Goal: Task Accomplishment & Management: Manage account settings

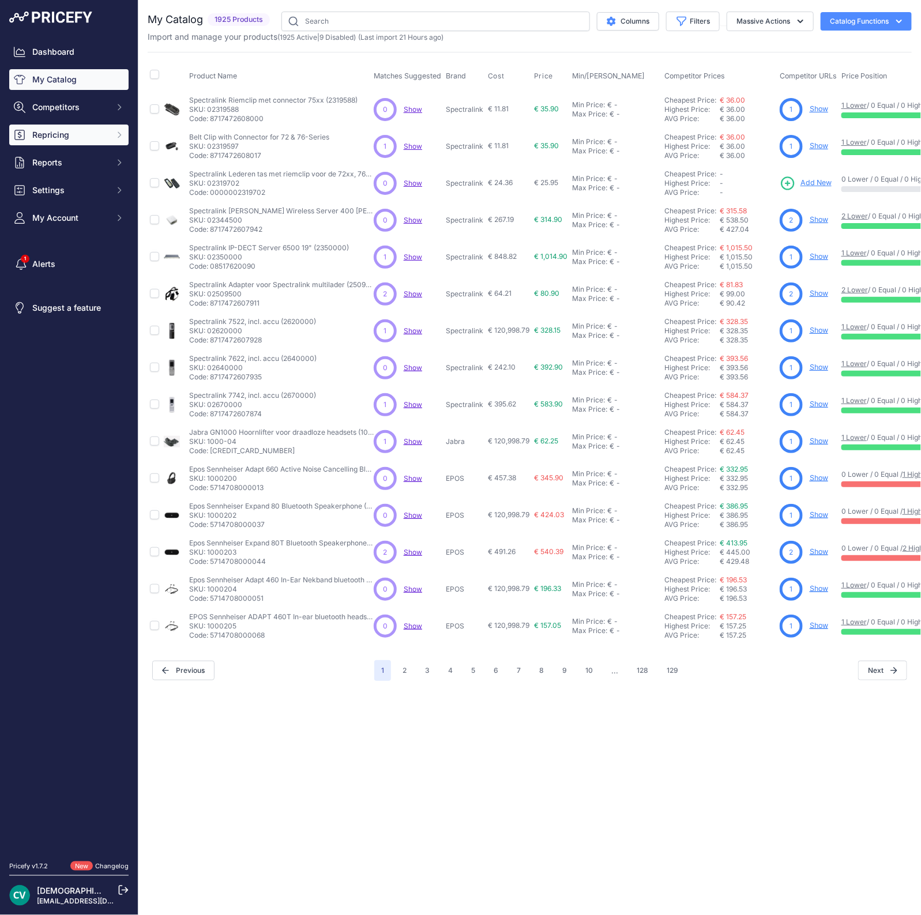
click at [58, 130] on span "Repricing" at bounding box center [70, 135] width 76 height 12
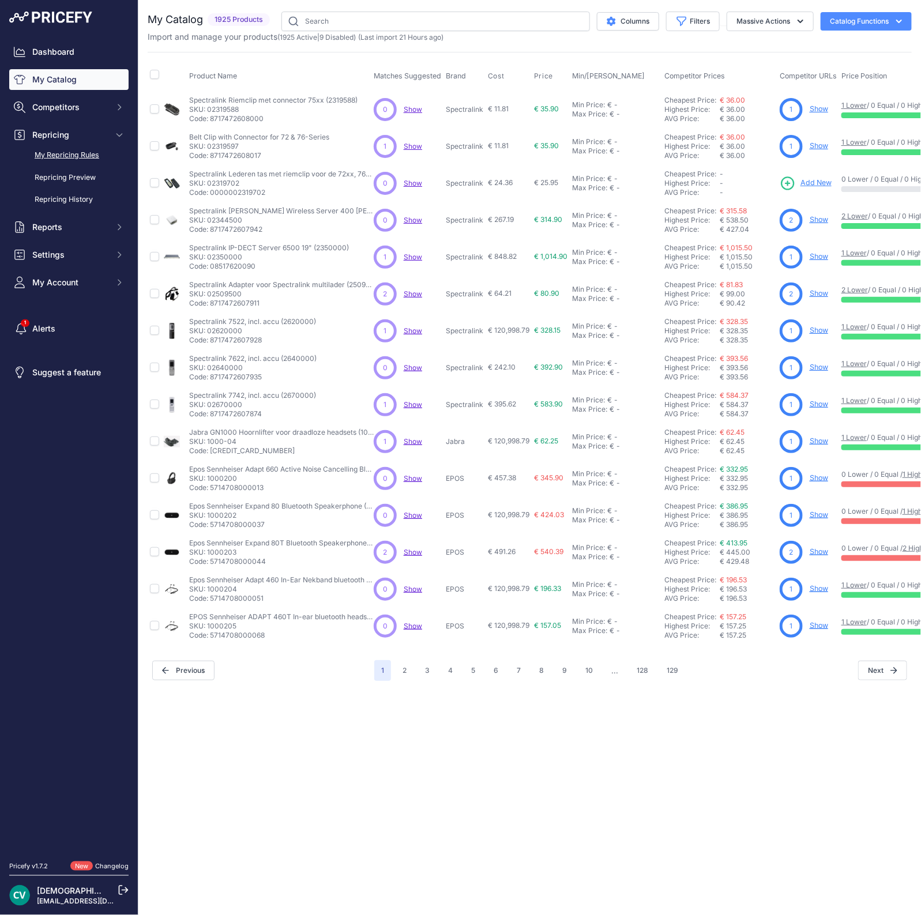
click at [70, 151] on link "My Repricing Rules" at bounding box center [68, 155] width 119 height 20
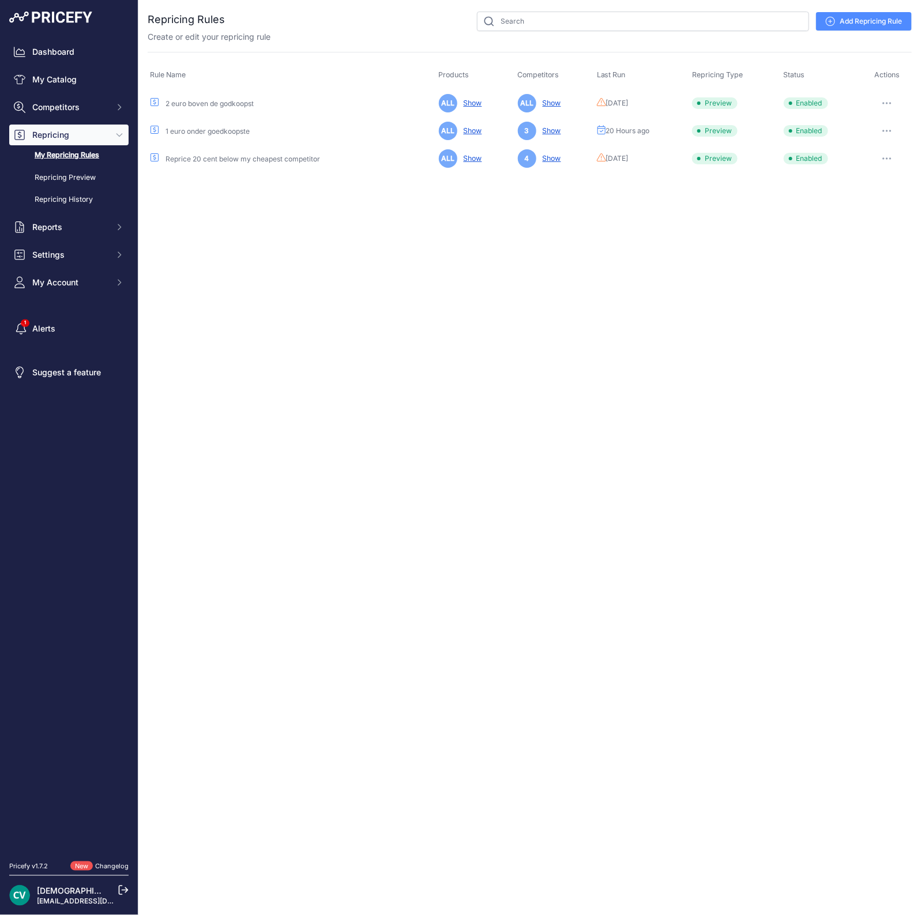
click at [888, 126] on button "button" at bounding box center [886, 131] width 23 height 16
click at [865, 171] on button "Run Preview" at bounding box center [872, 173] width 74 height 18
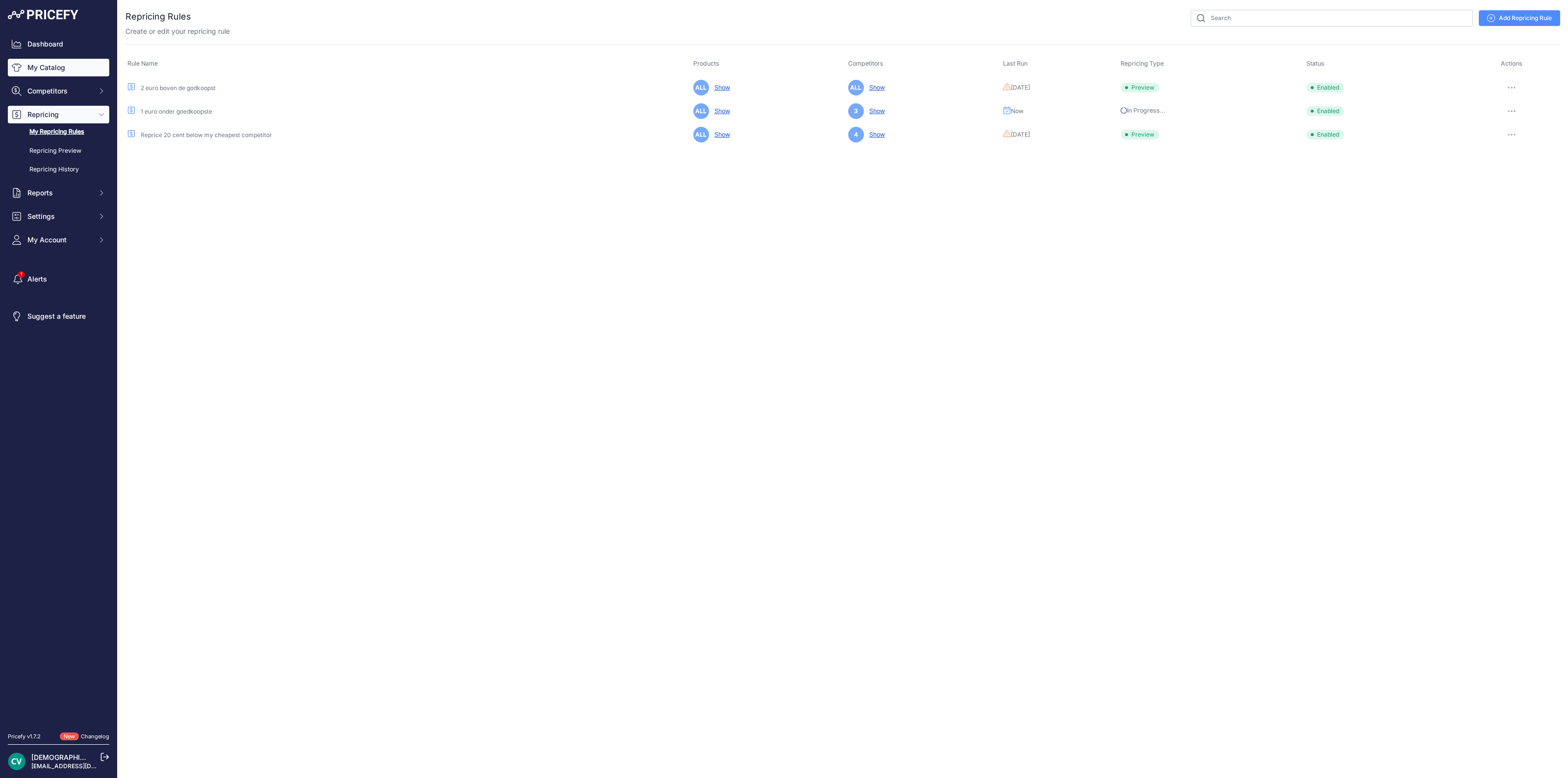
click at [31, 71] on link "My Catalog" at bounding box center [58, 67] width 101 height 18
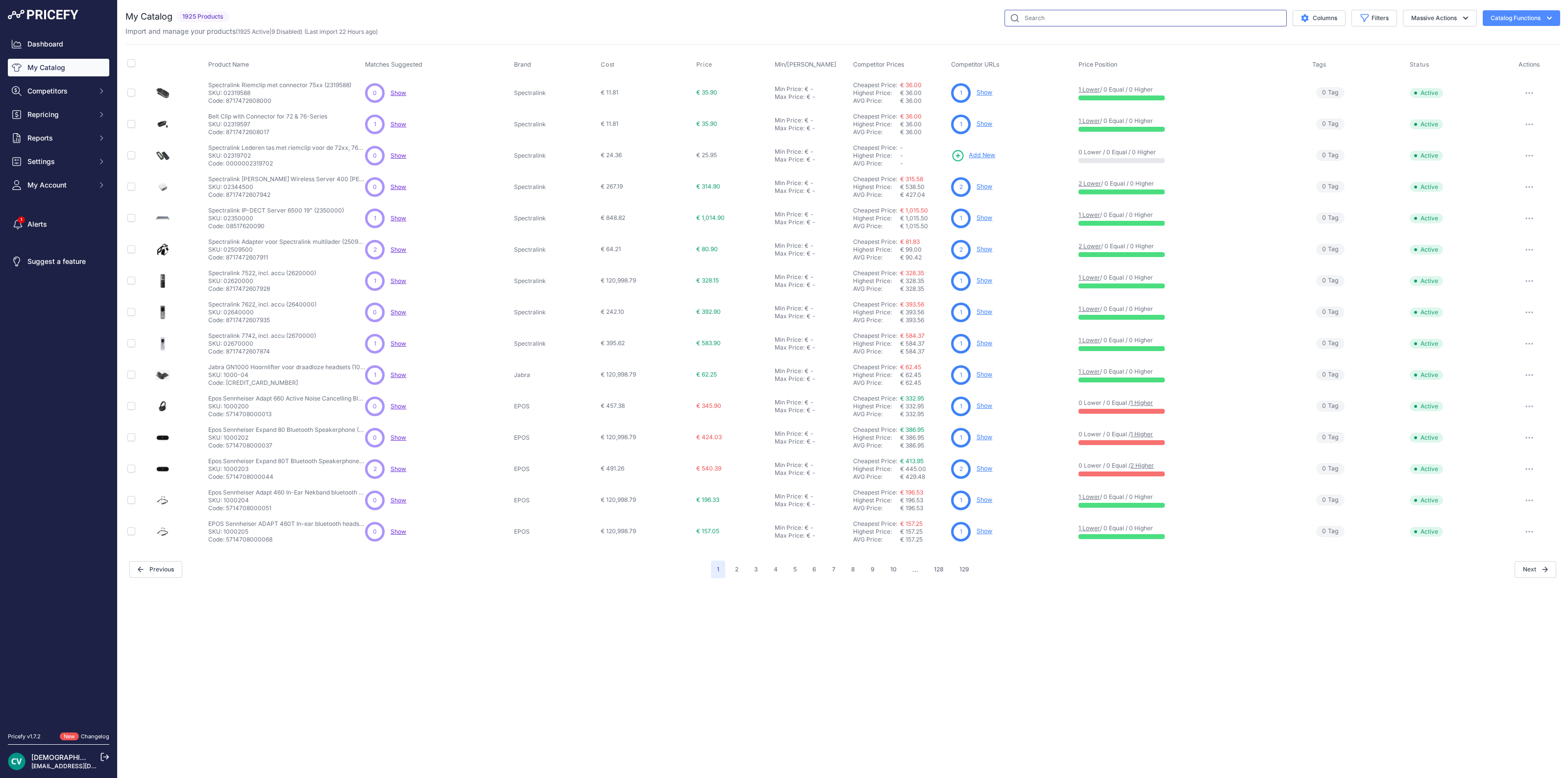
click at [1034, 25] on input "text" at bounding box center [1146, 19] width 282 height 17
type input "sl800"
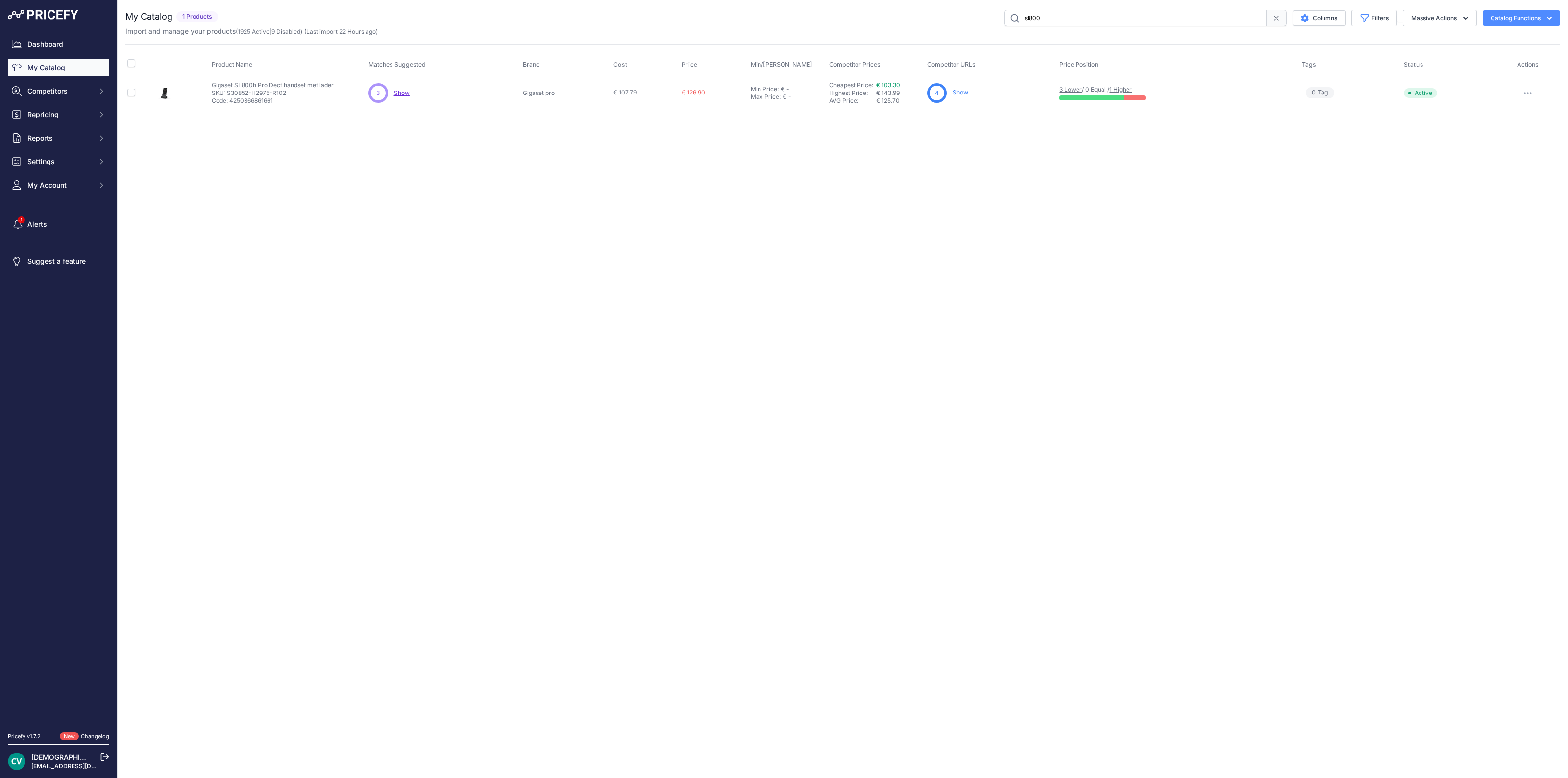
click at [965, 92] on link "Show" at bounding box center [960, 92] width 15 height 8
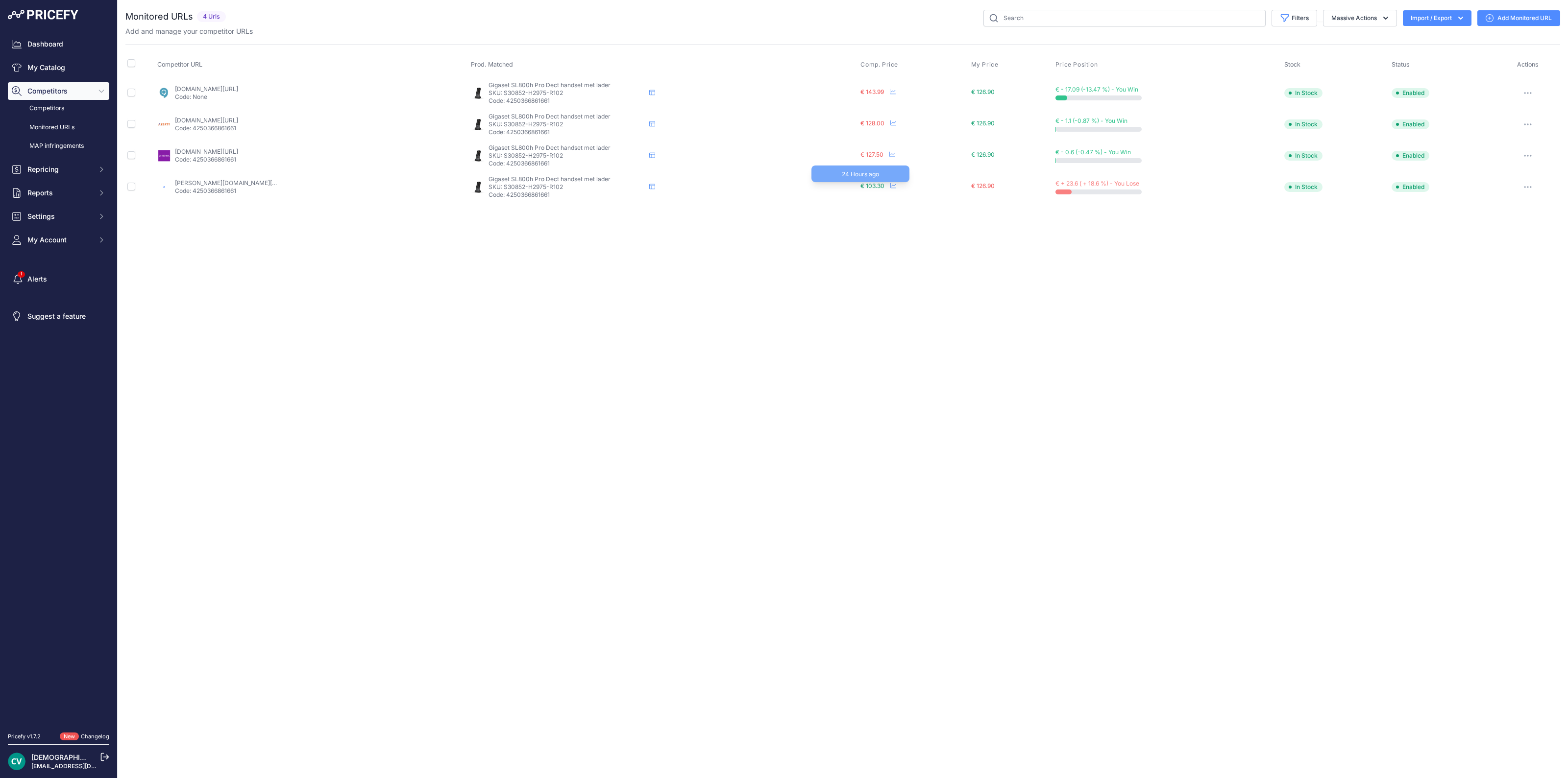
click at [871, 187] on span "€ 103.30" at bounding box center [873, 185] width 24 height 8
click at [880, 187] on span "€ 103.30" at bounding box center [873, 185] width 24 height 8
click at [894, 183] on icon at bounding box center [893, 185] width 6 height 6
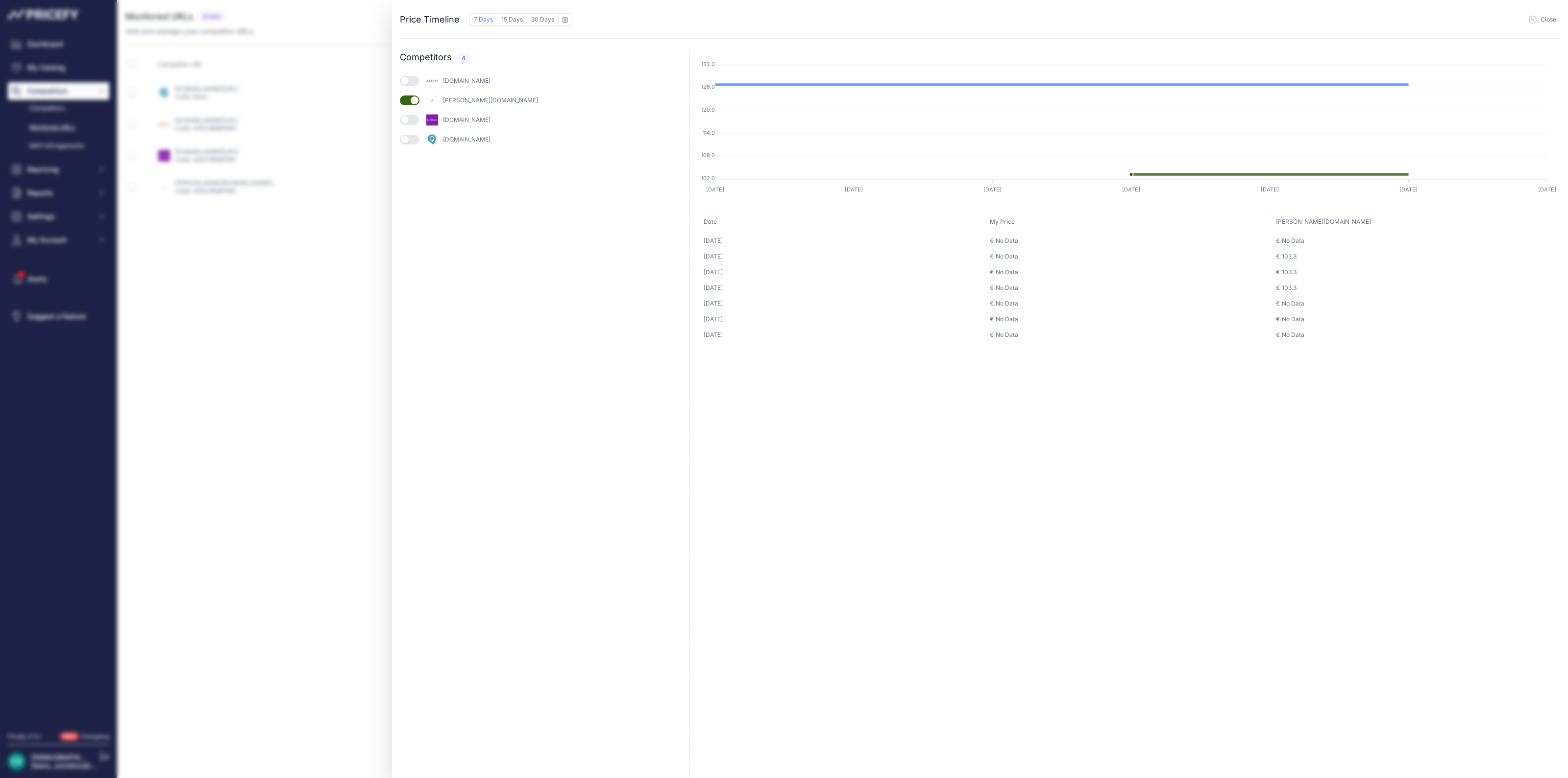
click at [1532, 16] on icon "button" at bounding box center [1532, 19] width 8 height 8
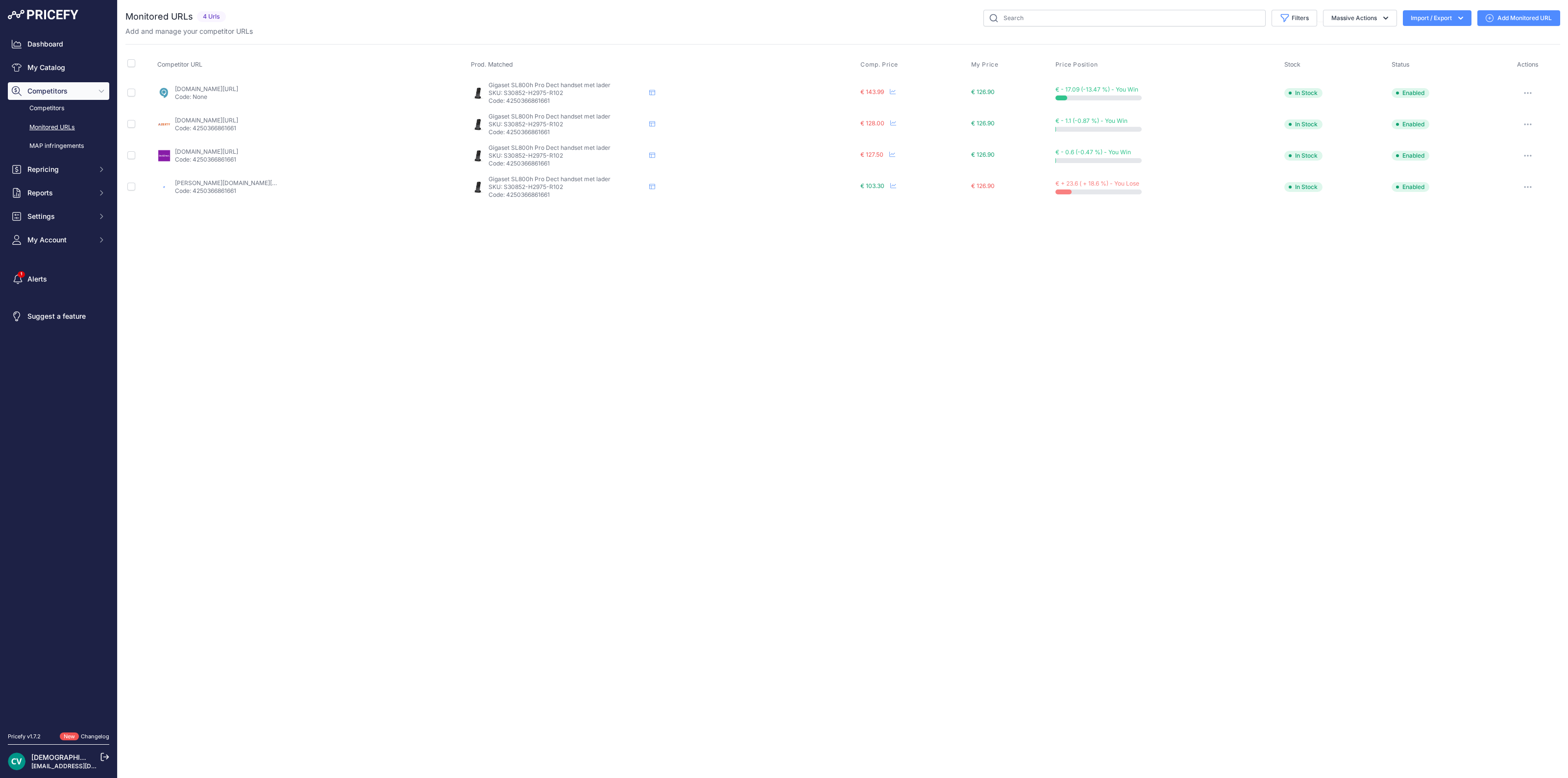
click at [216, 185] on link "conrad.nl/nl/p/gigaset-sl800h-pro-dect-handset-antraciet-2589635.html?gad_campa…" at bounding box center [230, 183] width 110 height 8
click at [1530, 184] on button "button" at bounding box center [1527, 187] width 20 height 14
click at [1502, 247] on button "Fetch Updated Price" at bounding box center [1509, 255] width 100 height 15
click at [757, 454] on div "Close You are not connected to the internet." at bounding box center [842, 389] width 1451 height 778
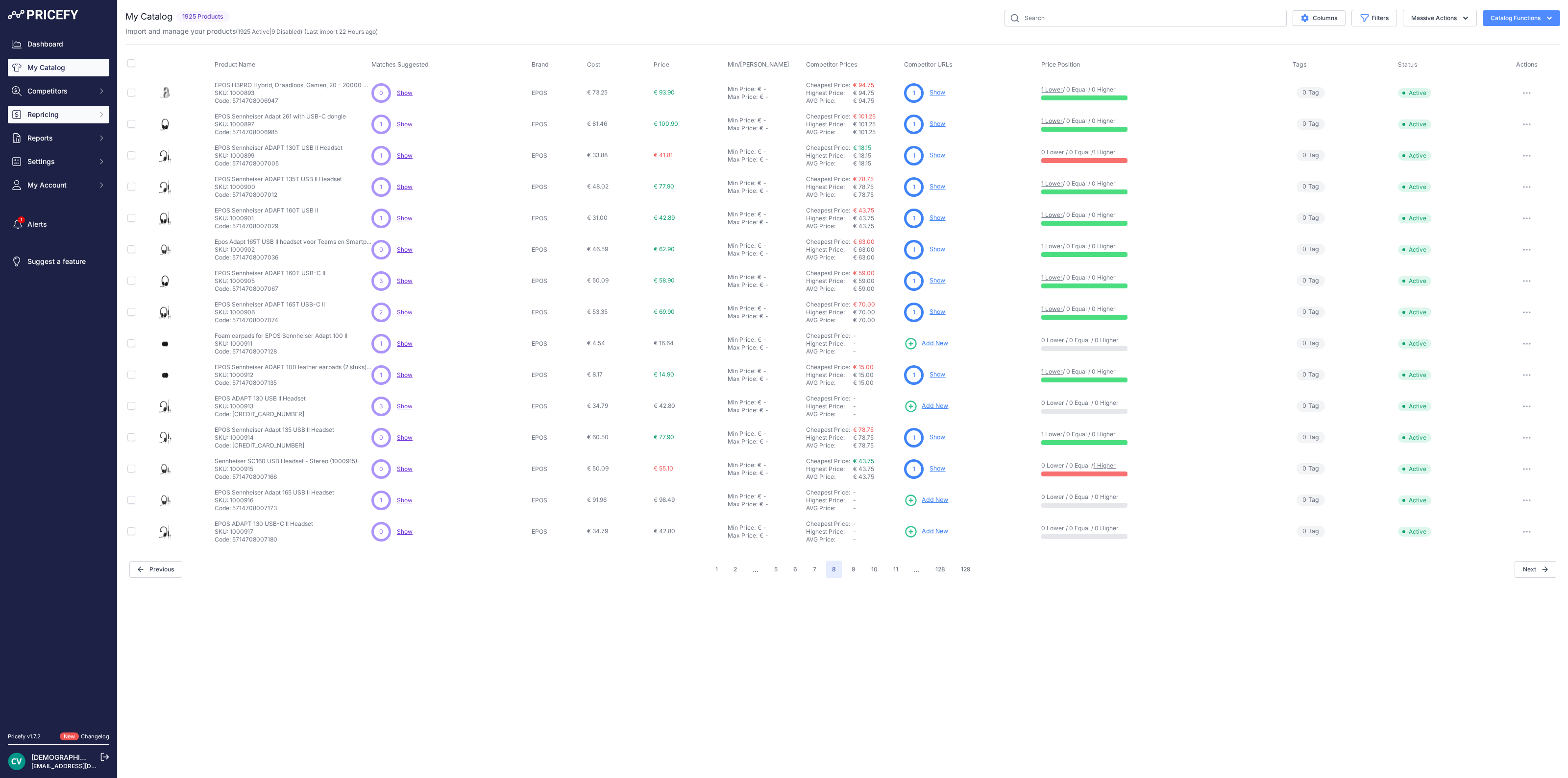
click at [75, 105] on div "Dashboard My Catalog Competitors Competitors Monitored URLs MAP infringements R…" at bounding box center [58, 115] width 101 height 159
click at [76, 112] on span "Repricing" at bounding box center [59, 115] width 65 height 10
click at [80, 146] on link "Repricing Preview" at bounding box center [58, 151] width 101 height 17
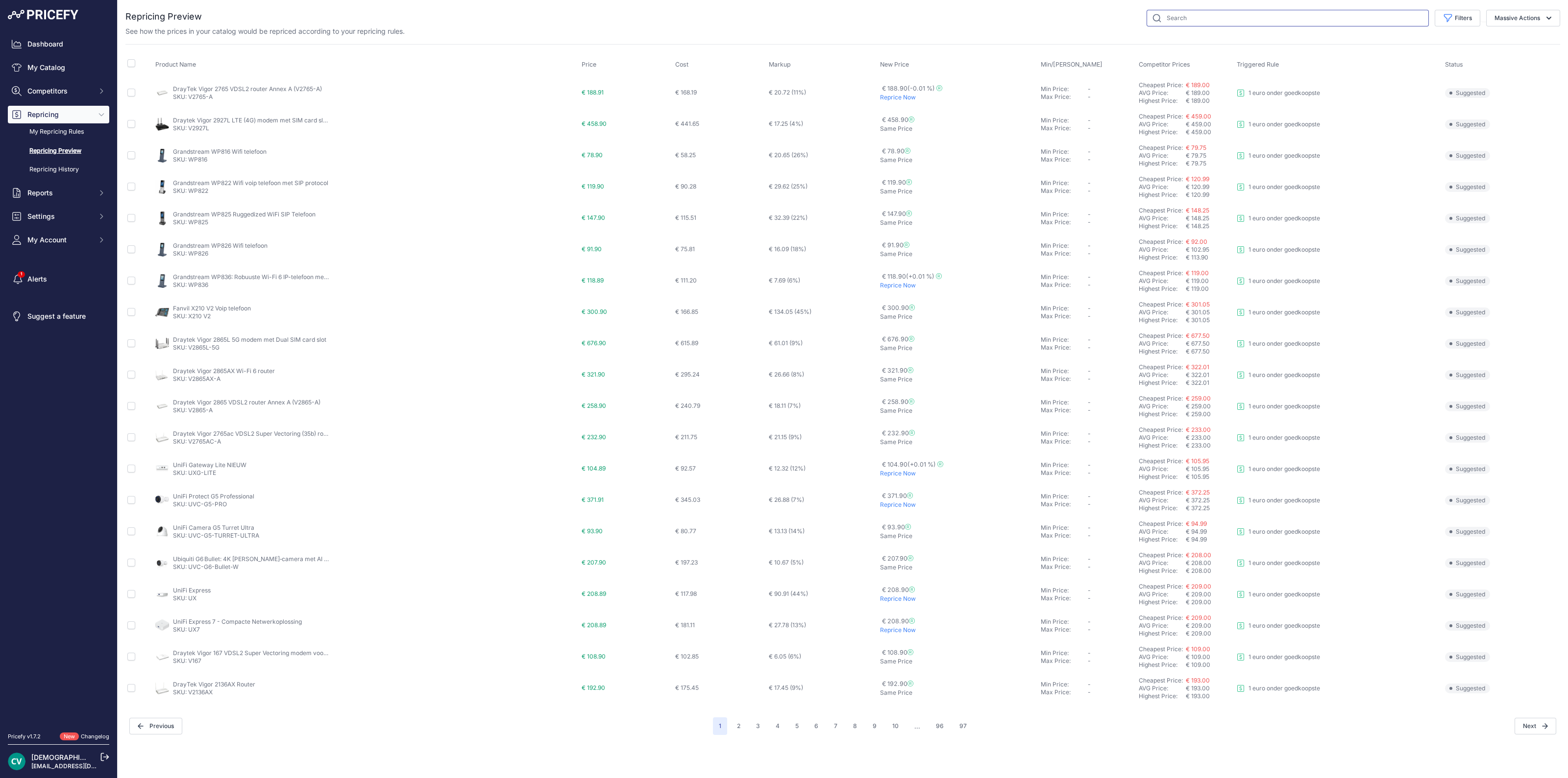
click at [1183, 17] on input "text" at bounding box center [1288, 19] width 282 height 17
type input "r700"
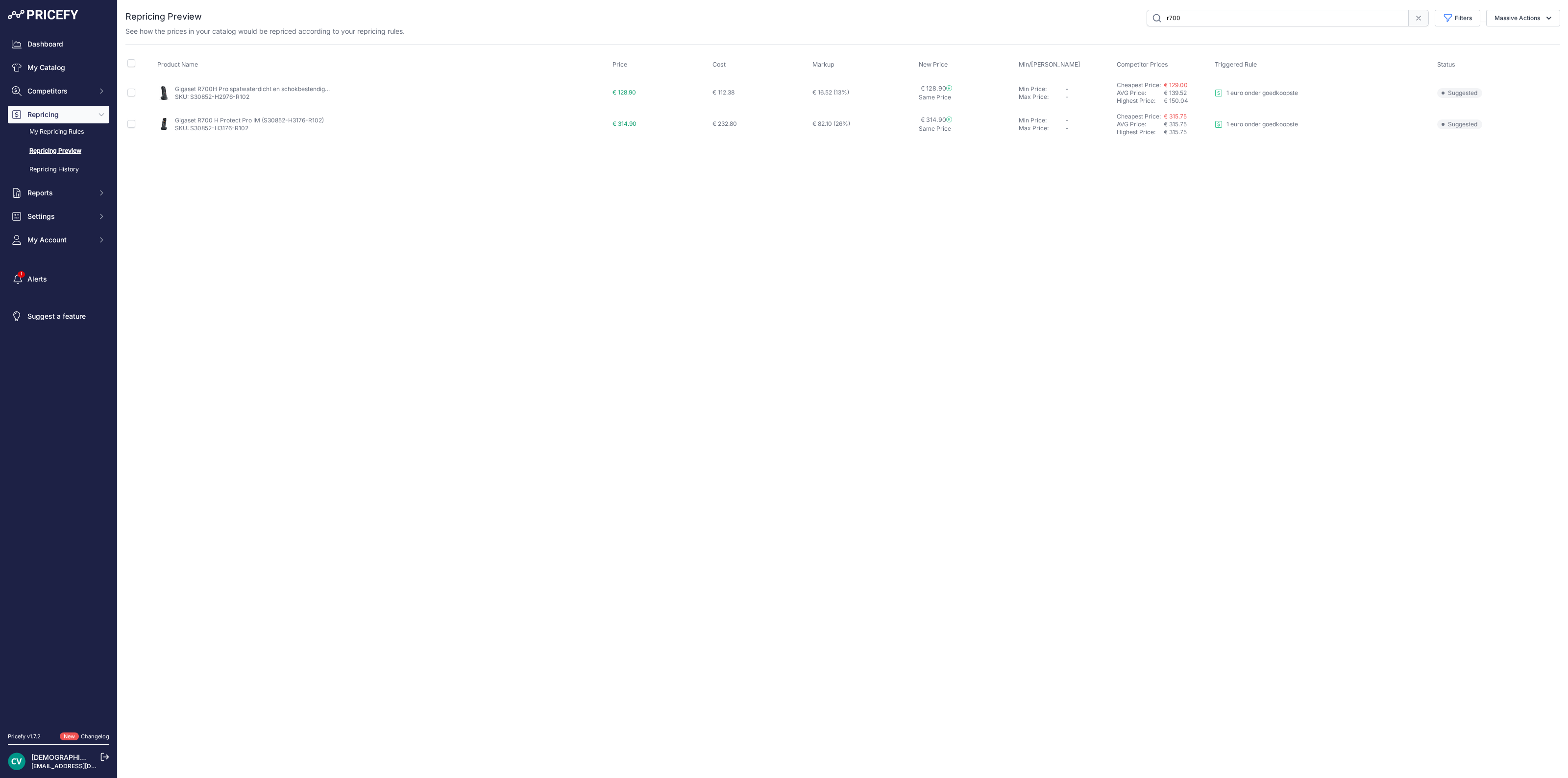
click at [1020, 307] on div "Close You are not connected to the internet." at bounding box center [842, 389] width 1451 height 778
click at [1244, 91] on p "1 euro onder goedkoopste" at bounding box center [1262, 93] width 71 height 8
click at [62, 148] on link "Repricing Preview" at bounding box center [58, 151] width 101 height 17
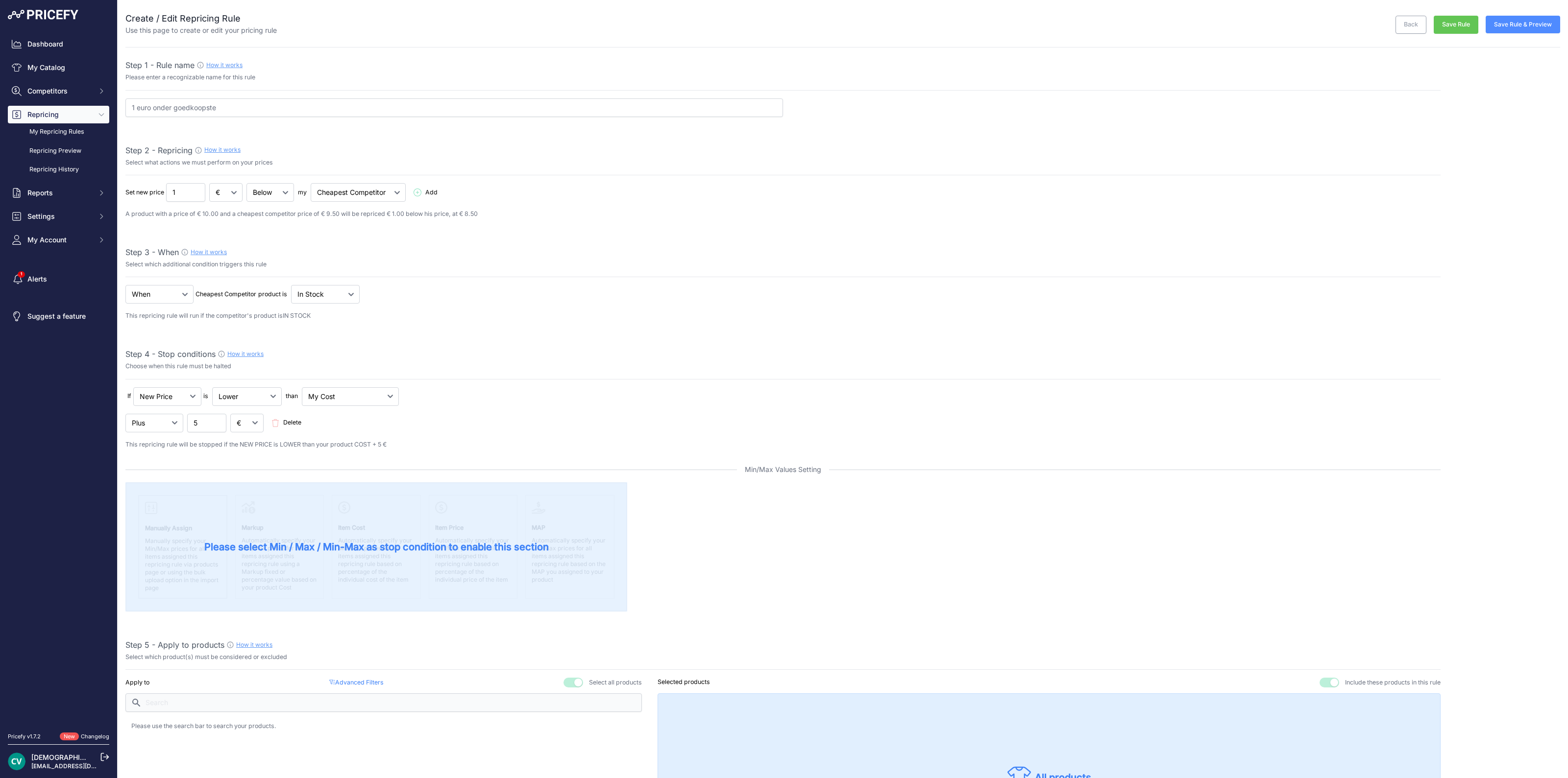
select select "7"
click at [196, 189] on input "1.01" at bounding box center [185, 193] width 39 height 19
click at [195, 197] on input "1.01" at bounding box center [185, 193] width 39 height 19
type input "1"
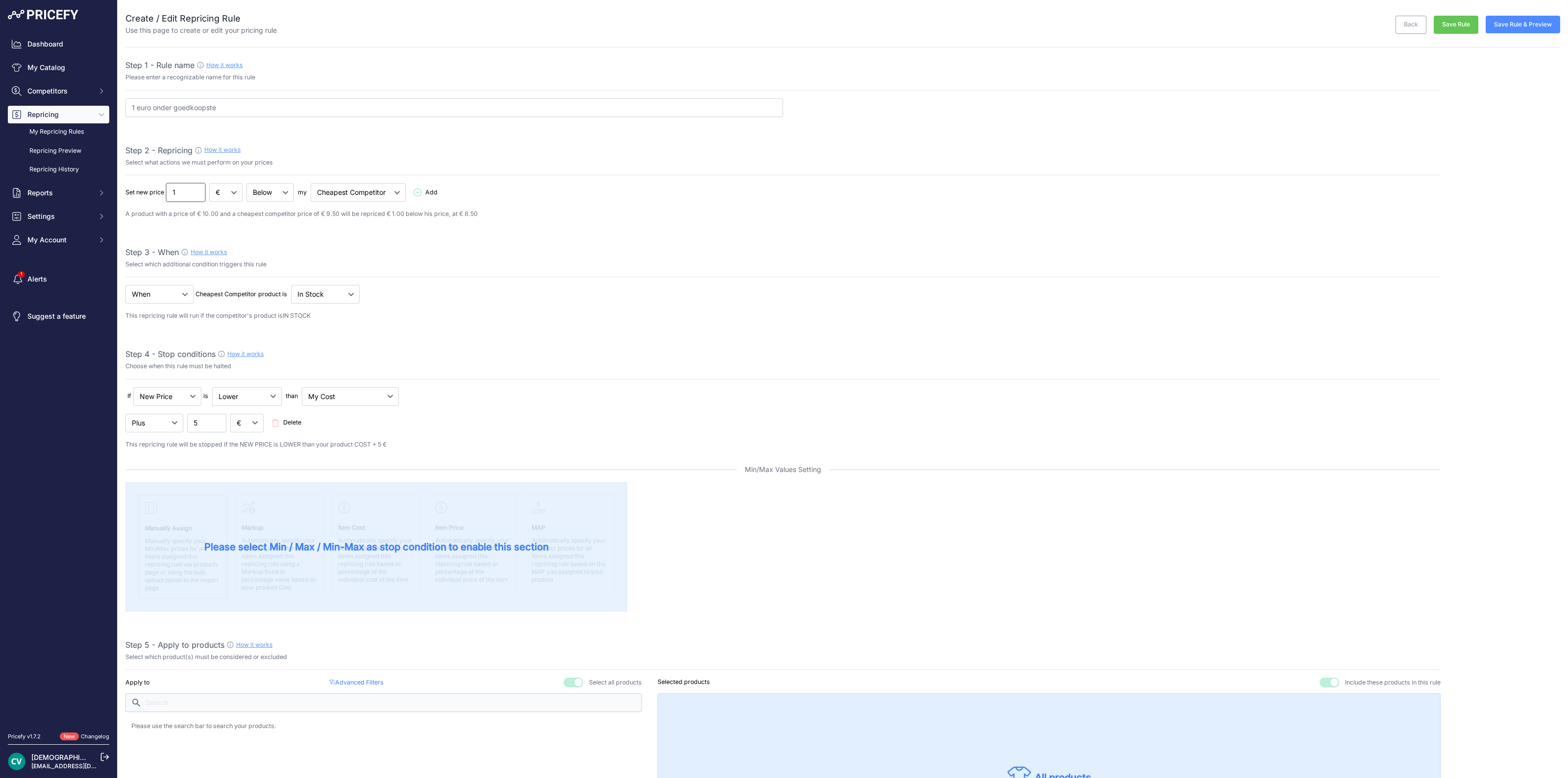
click at [195, 194] on input "1" at bounding box center [185, 193] width 39 height 19
click at [42, 136] on link "My Repricing Rules" at bounding box center [58, 132] width 101 height 17
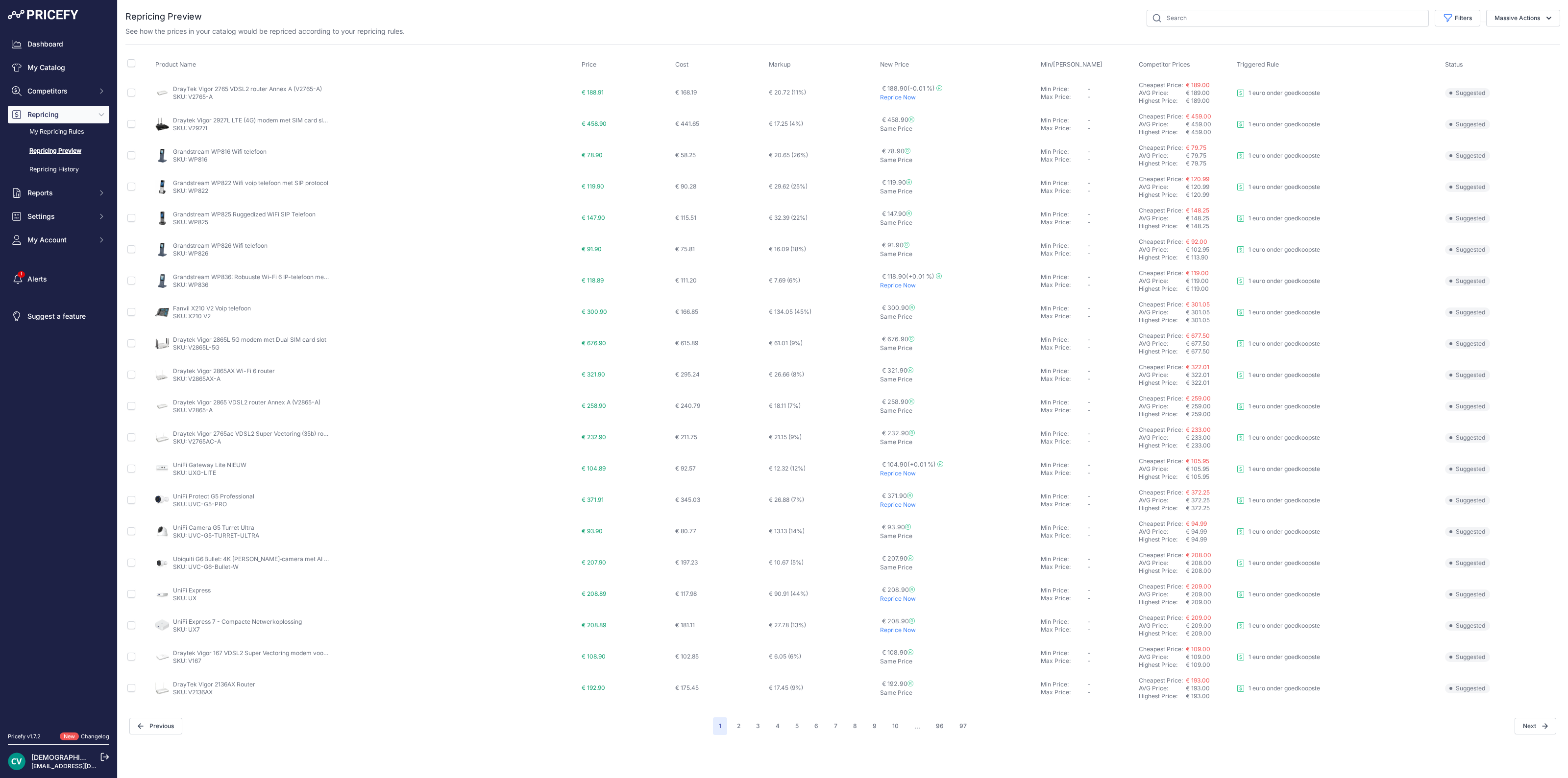
click at [60, 145] on link "Repricing Preview" at bounding box center [58, 151] width 101 height 17
click link "My Repricing Rules"
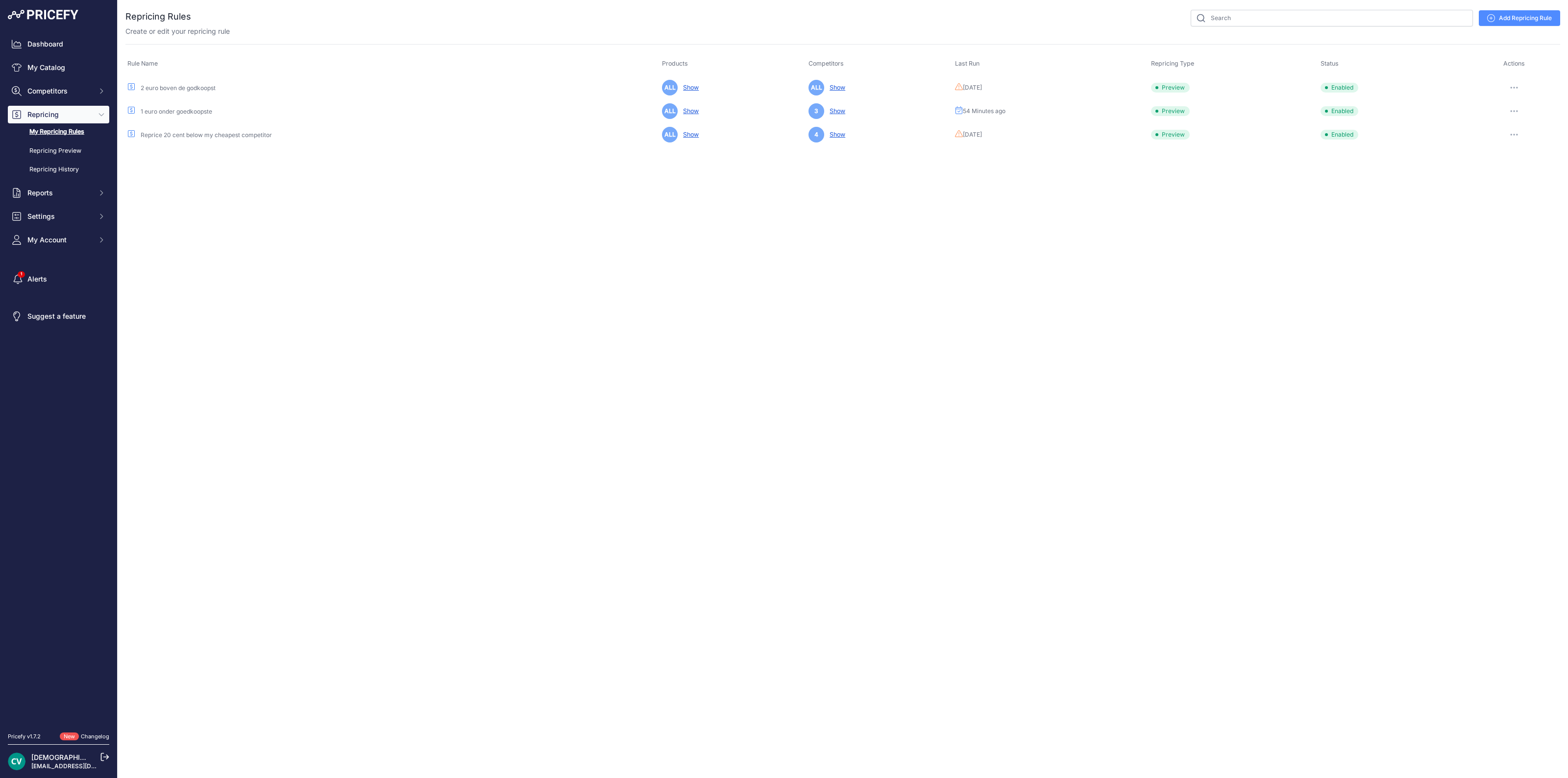
click at [1518, 109] on button "button" at bounding box center [1514, 111] width 20 height 14
click at [1512, 127] on link "Edit" at bounding box center [1527, 132] width 63 height 15
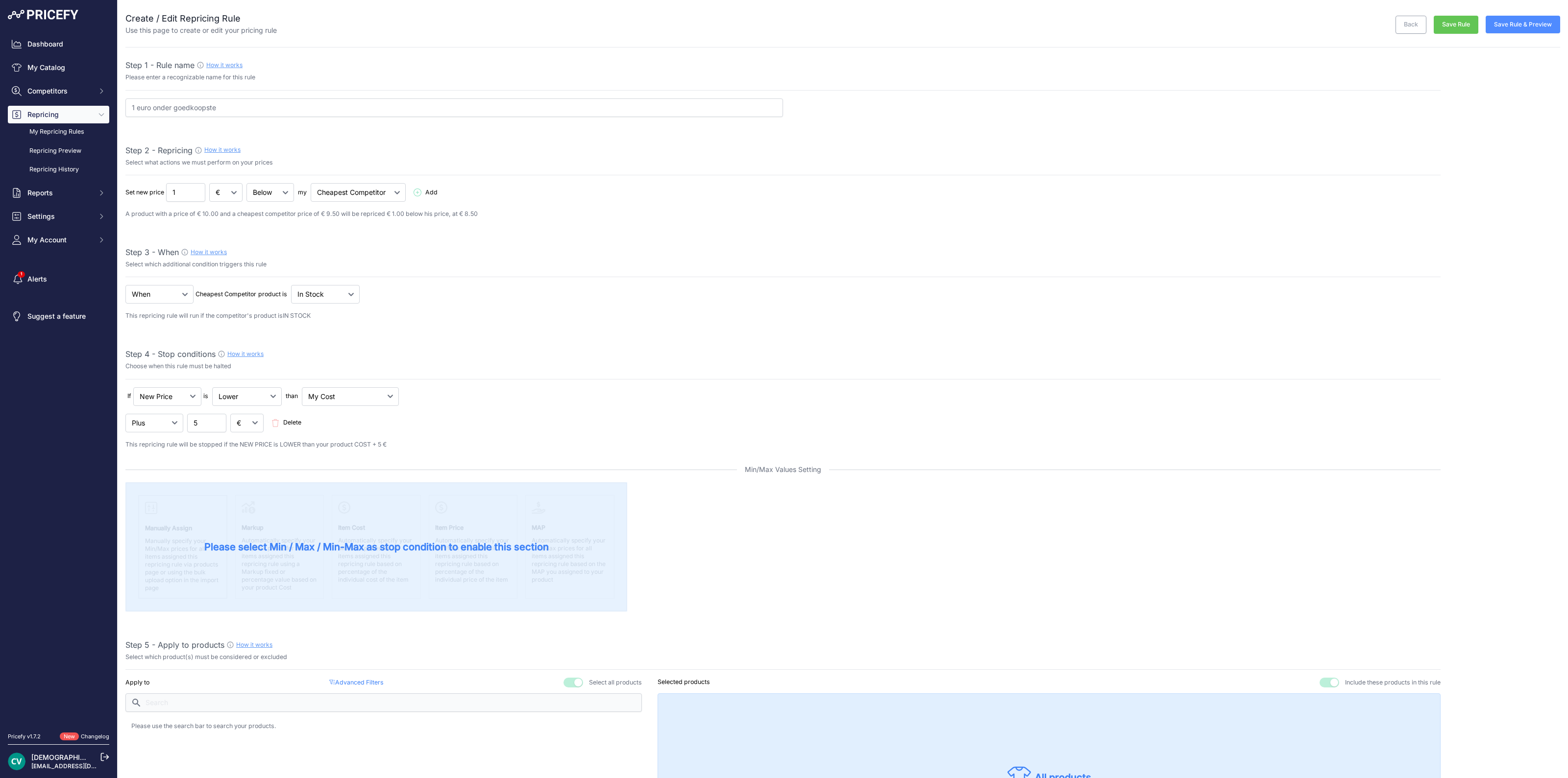
select select "7"
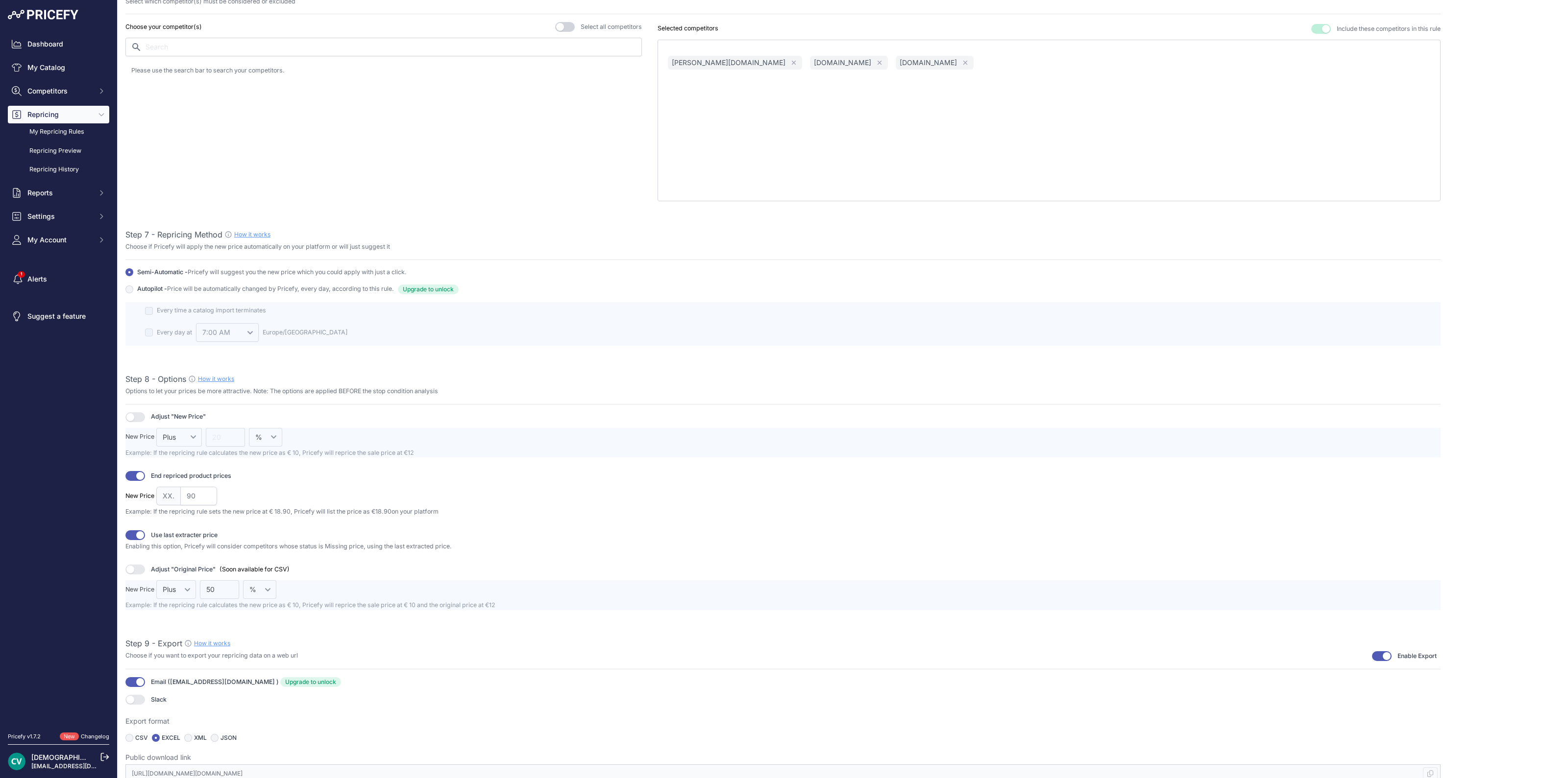
click at [130, 475] on button "button" at bounding box center [135, 476] width 20 height 10
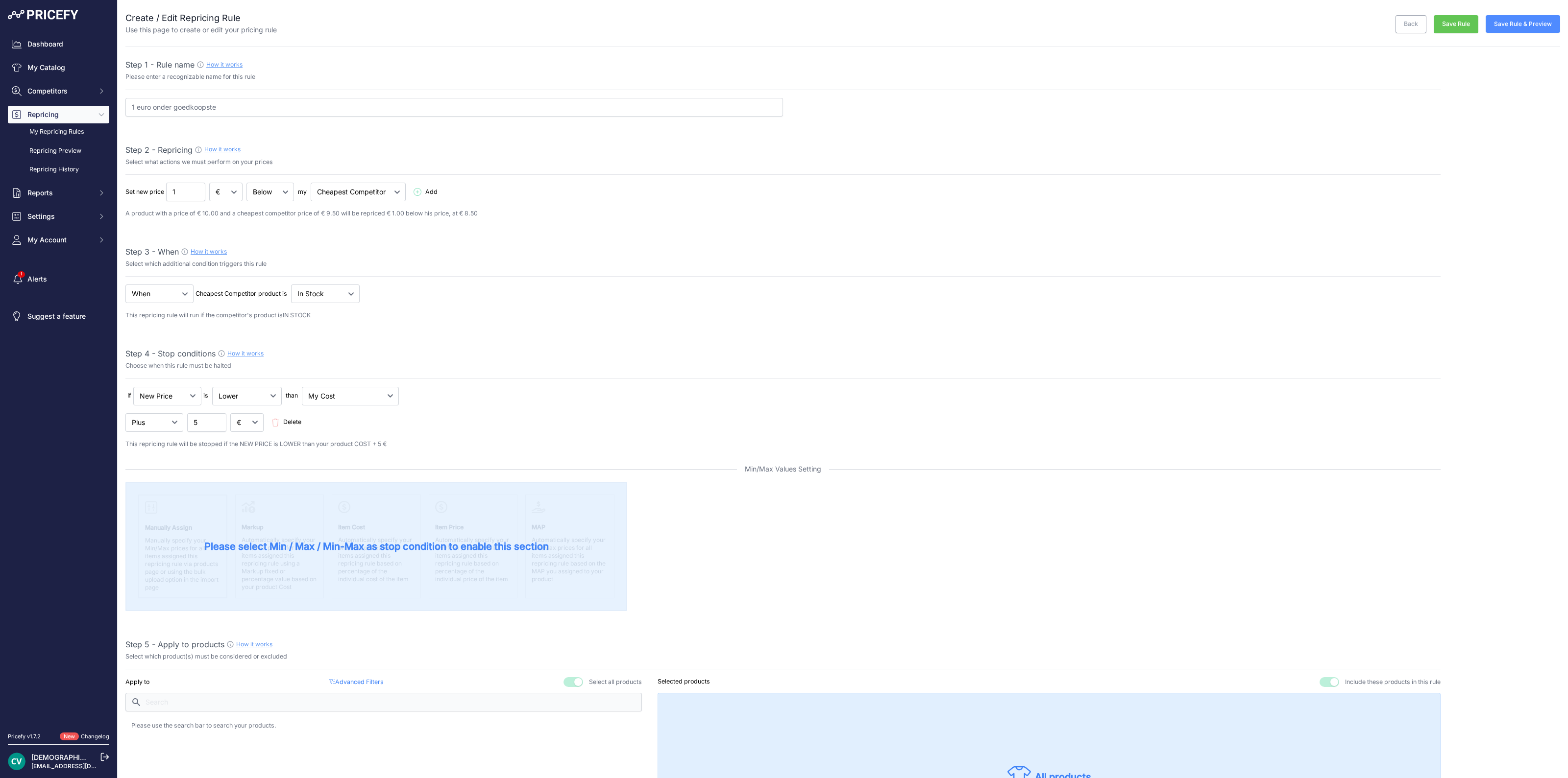
scroll to position [0, 0]
click at [1448, 14] on div "Back Save Rule Save Rule & Preview" at bounding box center [919, 24] width 1283 height 24
click at [1448, 28] on button "Save Rule" at bounding box center [1456, 24] width 44 height 18
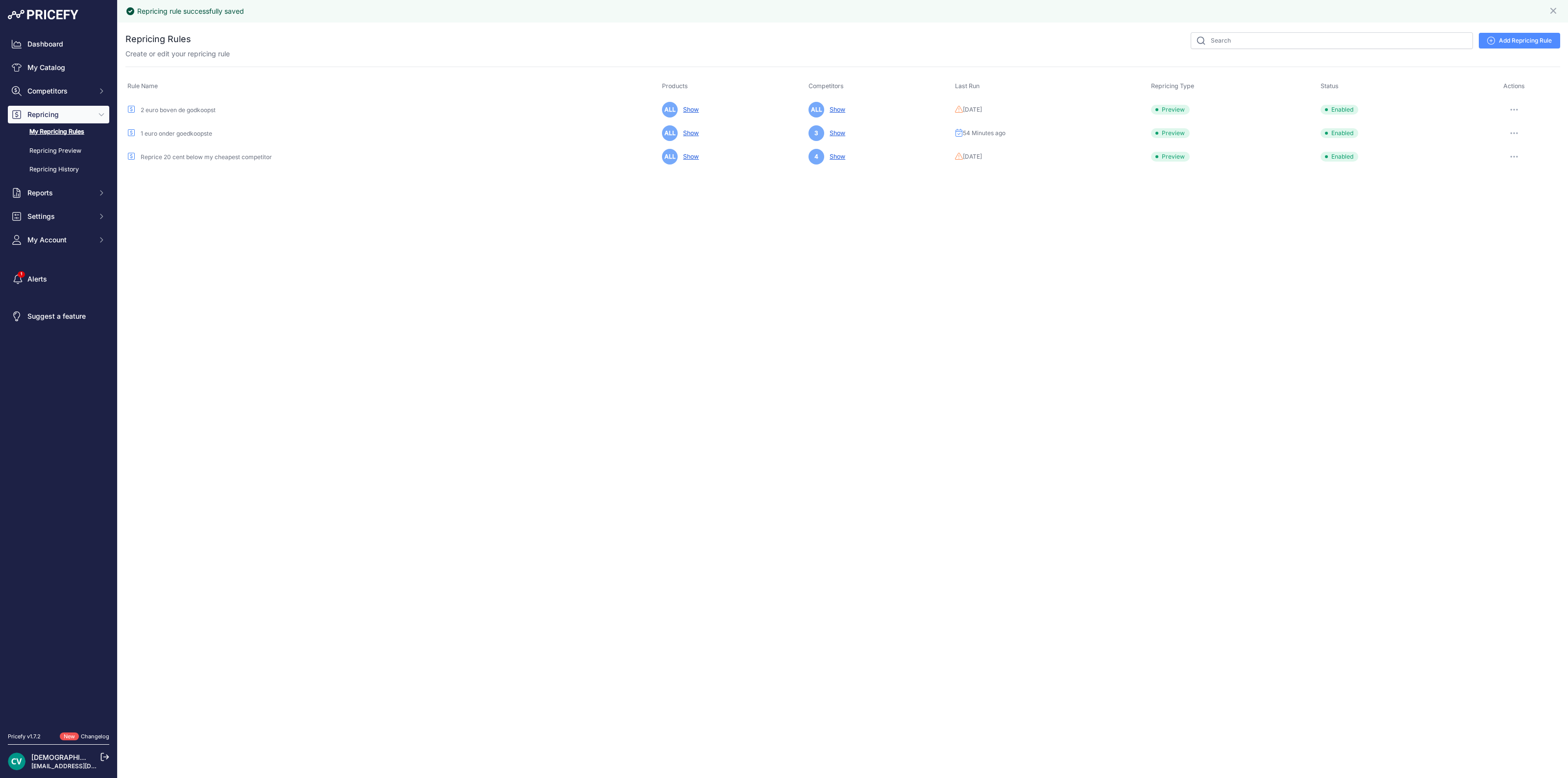
click at [1518, 128] on button "button" at bounding box center [1514, 133] width 20 height 14
click at [1506, 174] on button "Run Preview" at bounding box center [1527, 169] width 63 height 15
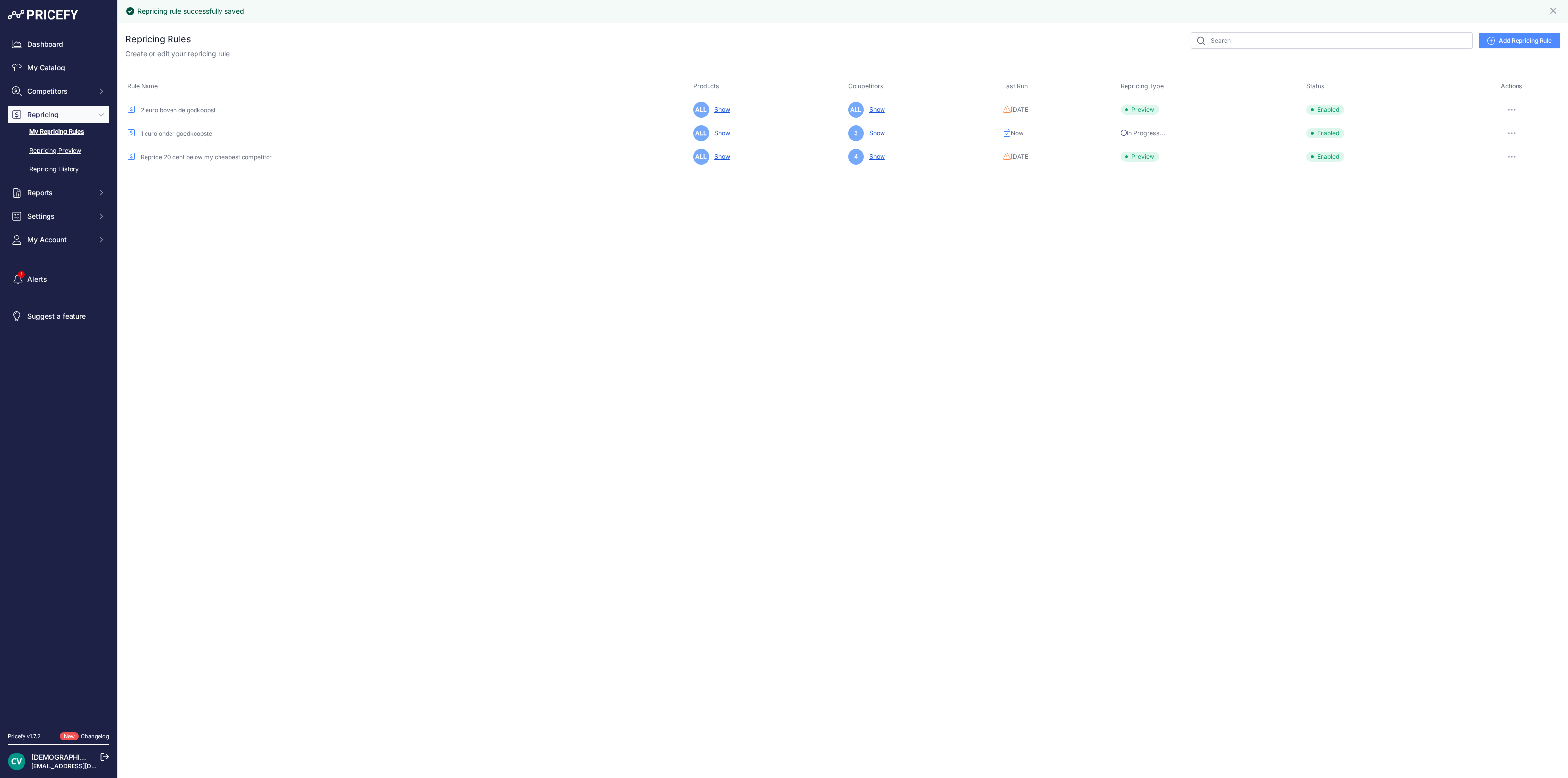
click at [43, 153] on link "Repricing Preview" at bounding box center [58, 151] width 101 height 17
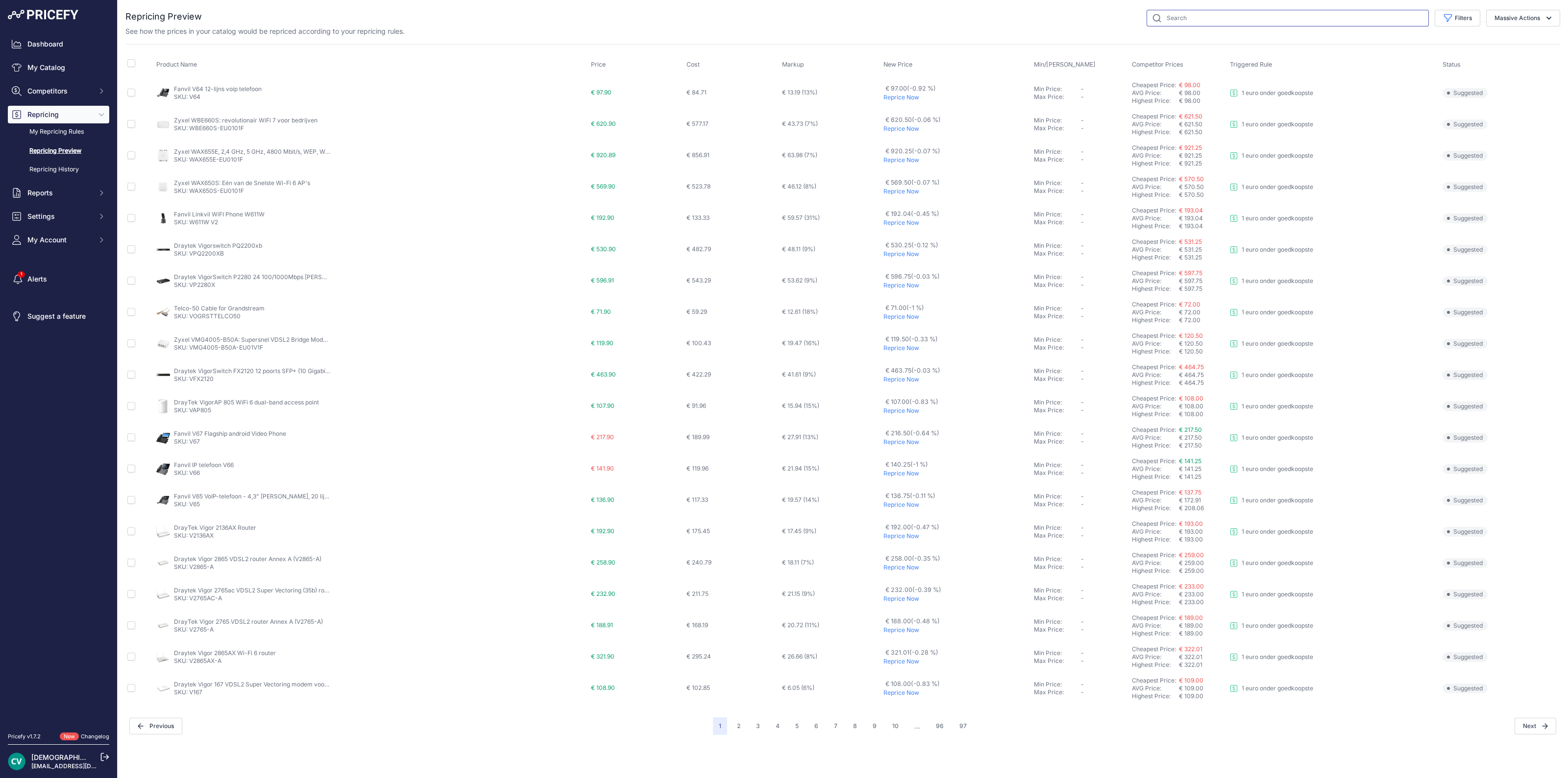
click at [1218, 15] on input "text" at bounding box center [1288, 19] width 282 height 17
type input "r700"
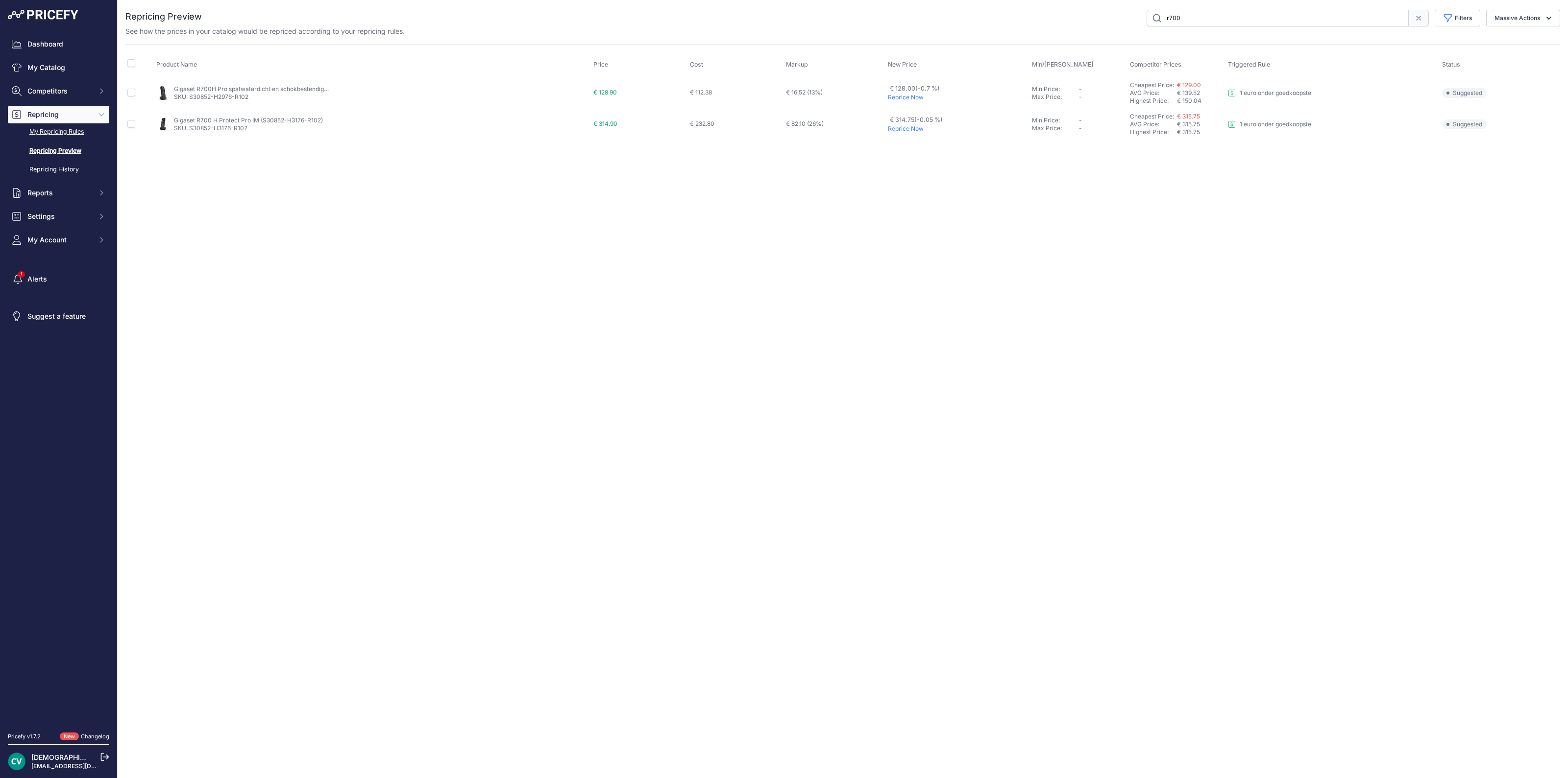
click at [74, 130] on link "My Repricing Rules" at bounding box center [58, 132] width 101 height 17
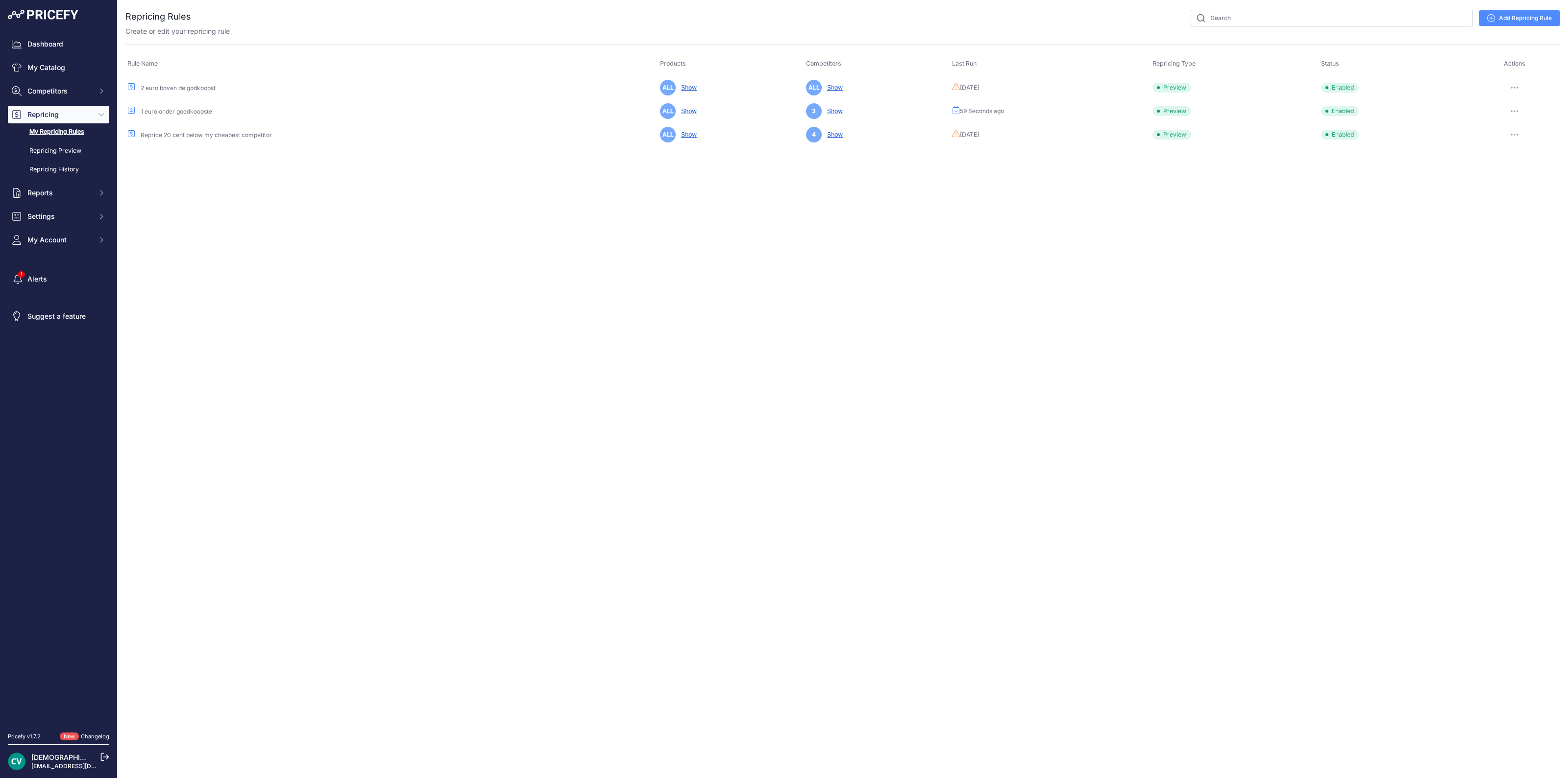
click at [1514, 111] on icon "button" at bounding box center [1514, 110] width 1 height 1
click at [1520, 127] on link "Edit" at bounding box center [1527, 132] width 63 height 15
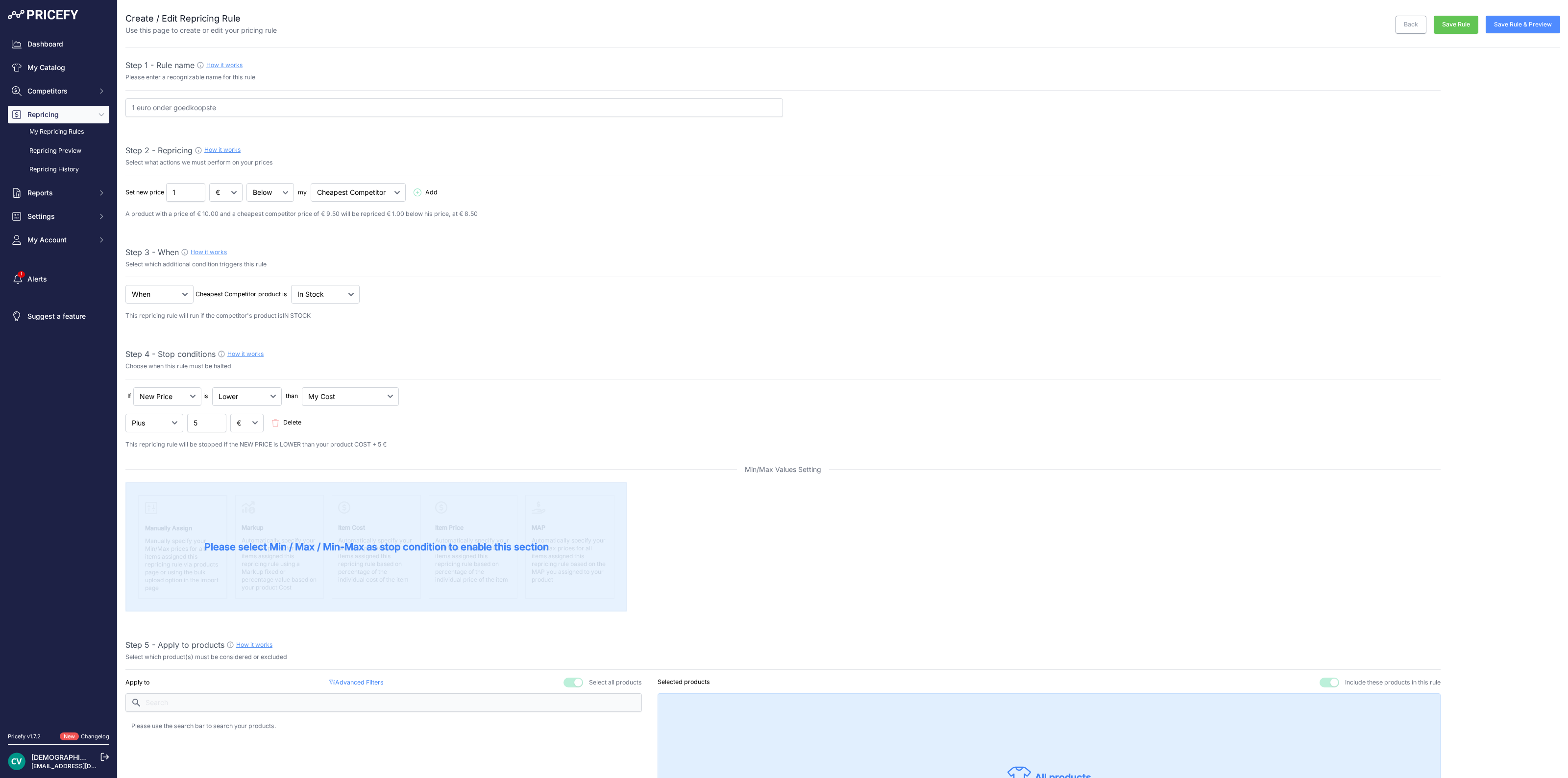
select select "7"
click at [190, 194] on input "1" at bounding box center [185, 193] width 39 height 19
type input "1.05"
click at [514, 300] on div "When No Condition Cheapest Competitor product is" at bounding box center [784, 295] width 1316 height 19
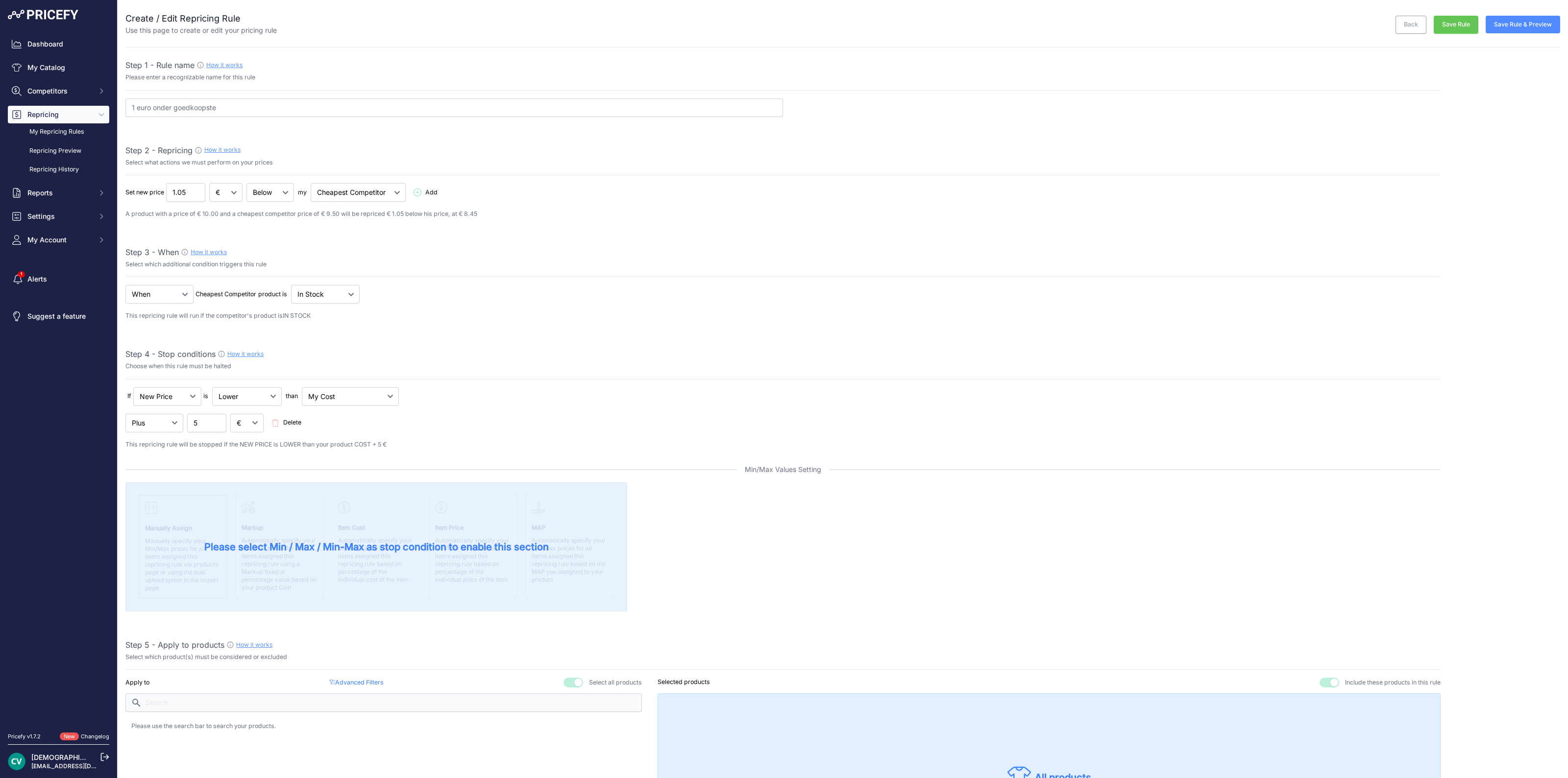
click at [1460, 21] on button "Save Rule" at bounding box center [1456, 24] width 44 height 18
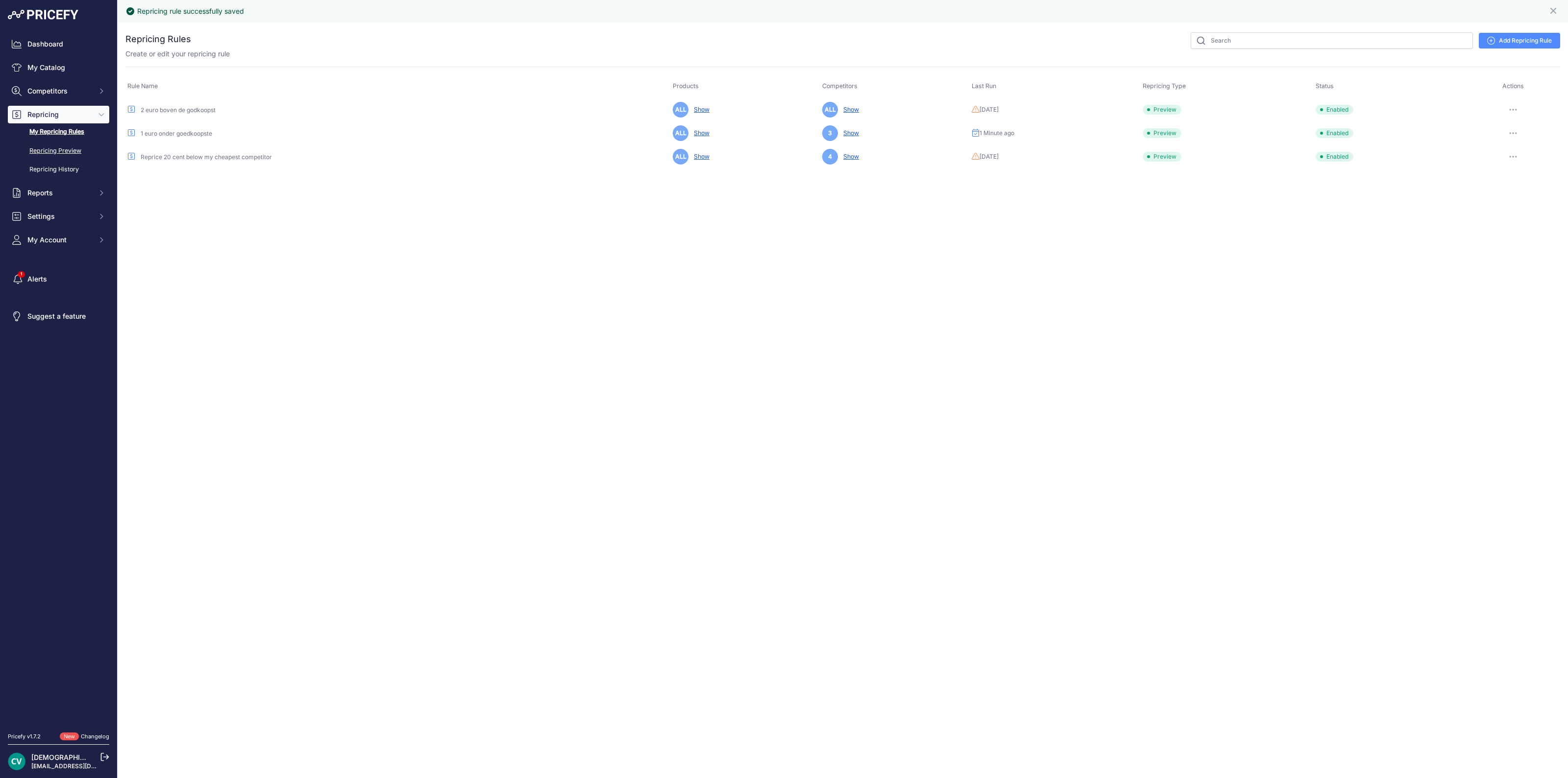
click at [31, 148] on link "Repricing Preview" at bounding box center [58, 151] width 101 height 17
click at [39, 154] on link "Repricing Preview" at bounding box center [58, 151] width 101 height 17
click at [41, 152] on link "Repricing Preview" at bounding box center [58, 151] width 101 height 17
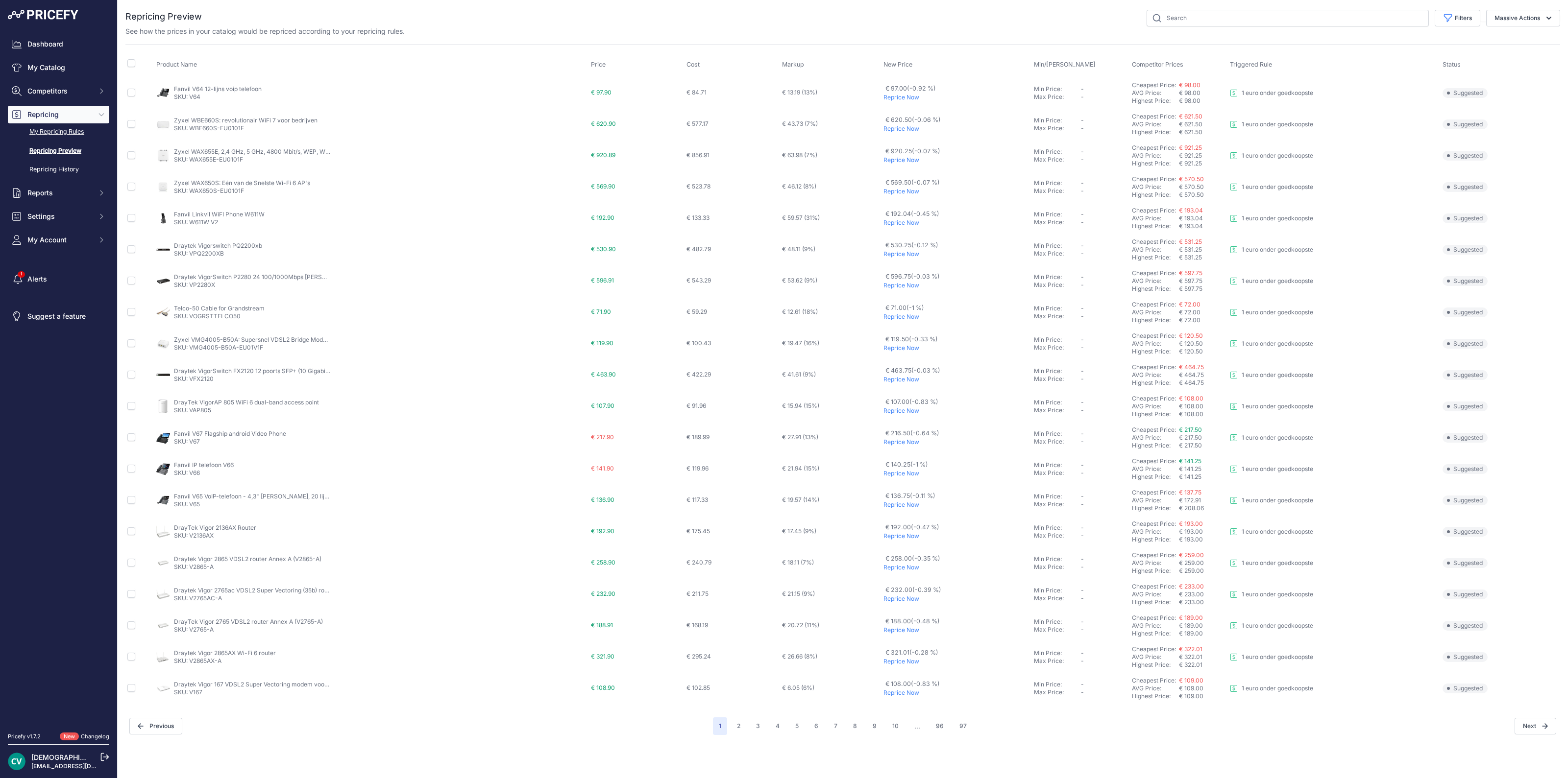
click at [60, 136] on link "My Repricing Rules" at bounding box center [58, 132] width 101 height 17
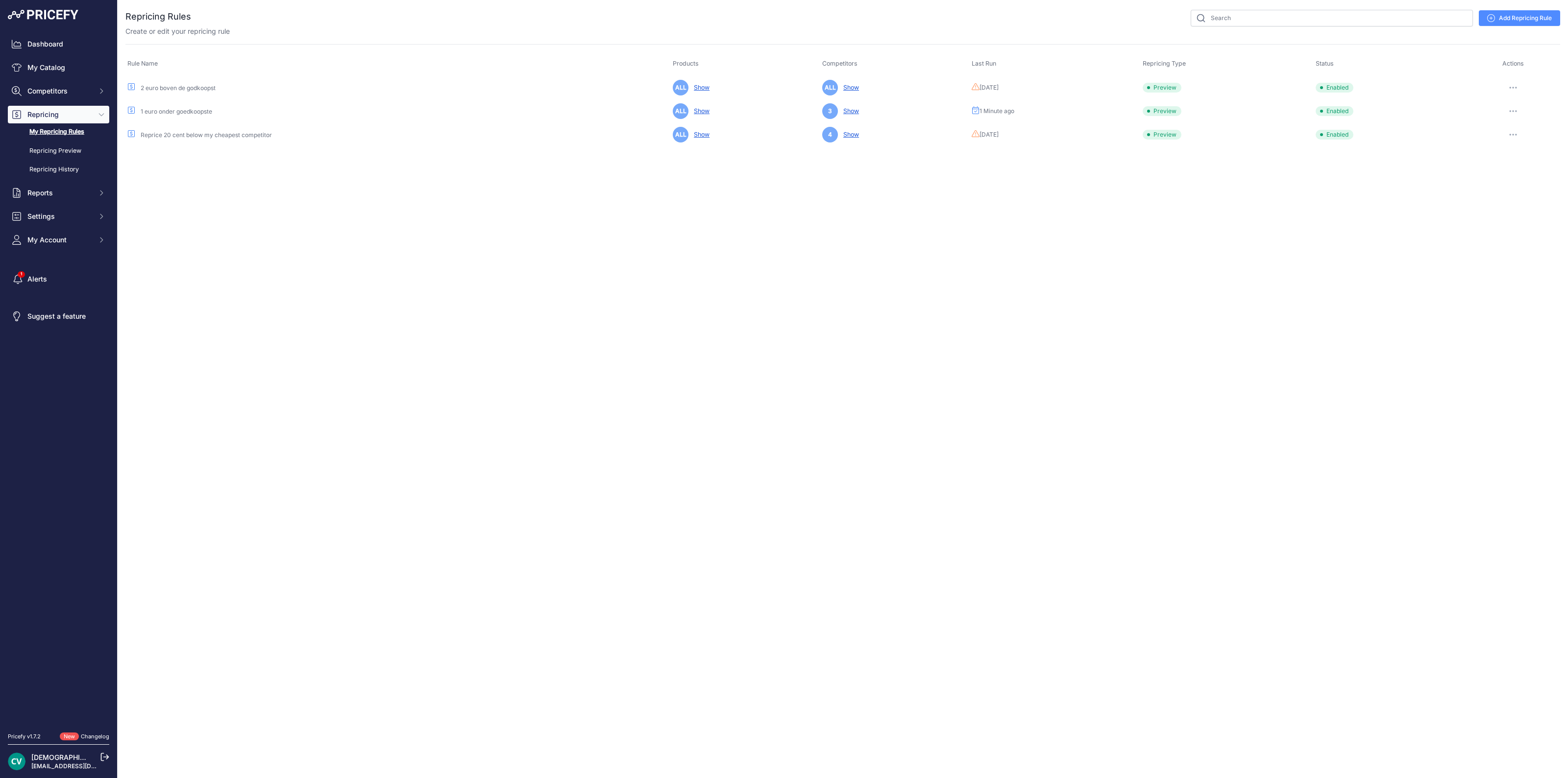
click at [1509, 104] on button "button" at bounding box center [1513, 111] width 20 height 14
click at [1514, 148] on button "Run Preview" at bounding box center [1527, 147] width 63 height 15
click at [564, 339] on div "Close You are not connected to the internet." at bounding box center [842, 389] width 1451 height 778
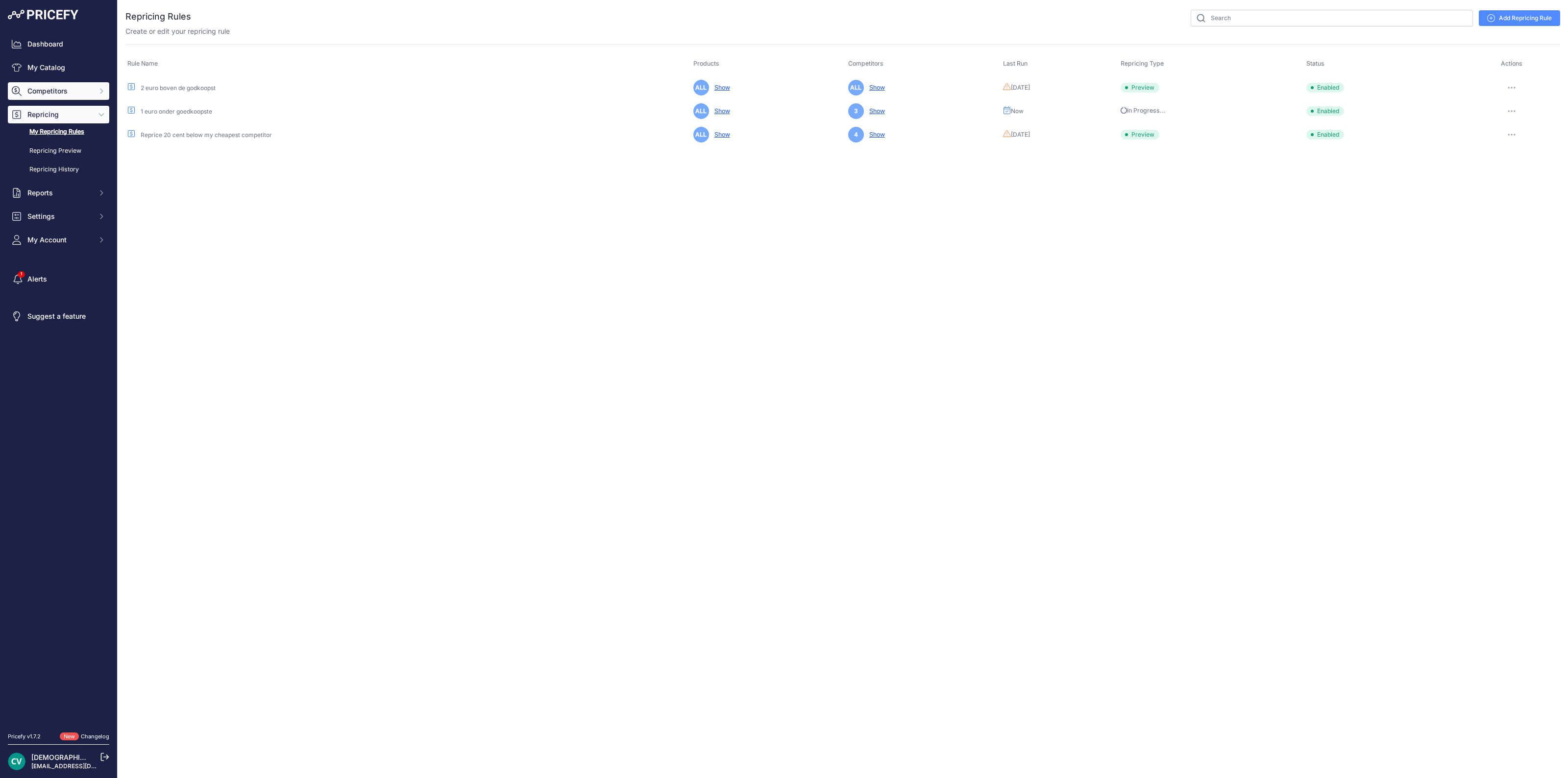
click at [44, 91] on span "Competitors" at bounding box center [59, 91] width 65 height 10
click at [48, 92] on span "Competitors" at bounding box center [59, 91] width 65 height 10
click at [54, 87] on span "Competitors" at bounding box center [59, 91] width 65 height 10
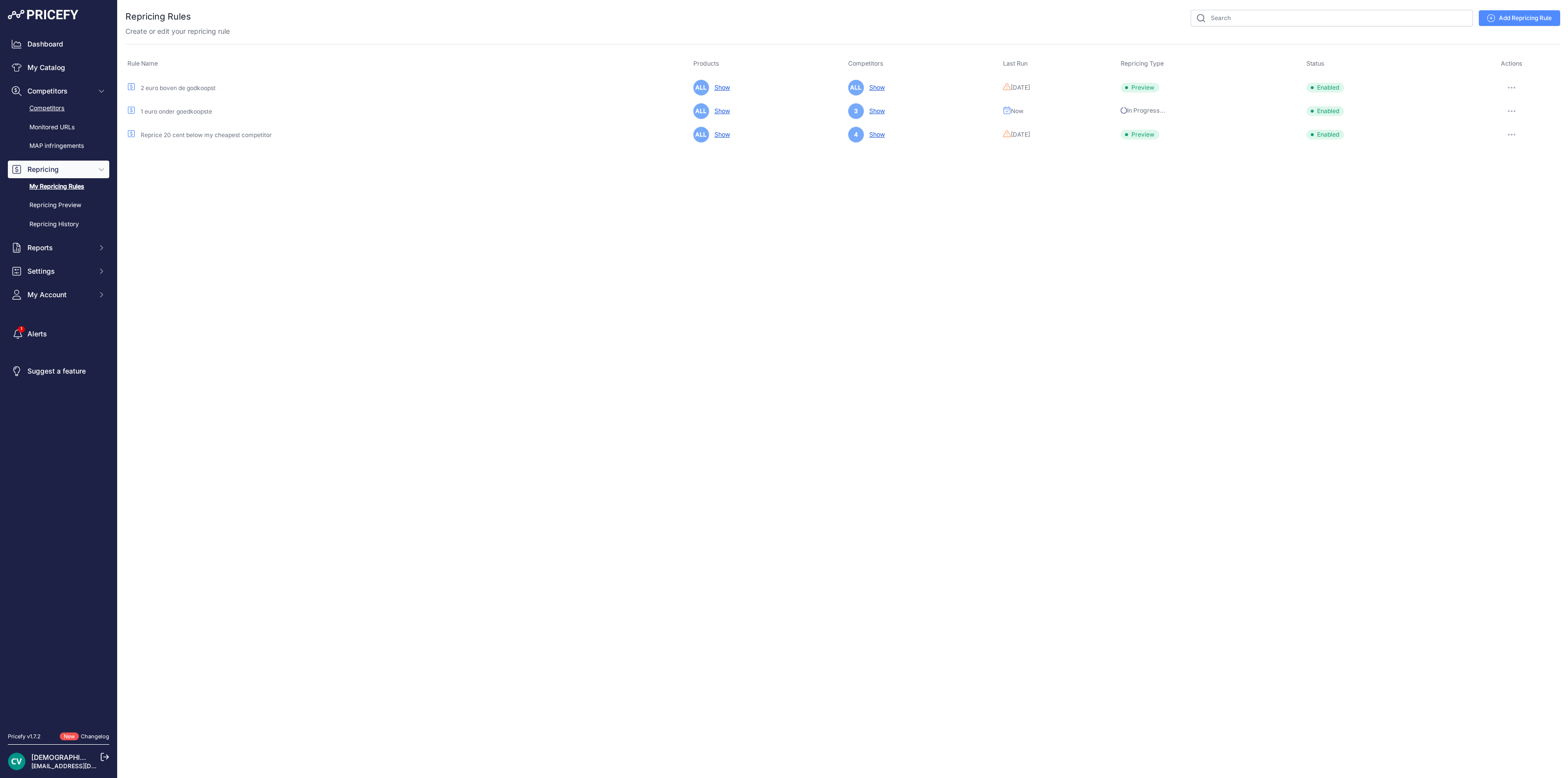
click at [61, 104] on link "Competitors" at bounding box center [58, 109] width 101 height 17
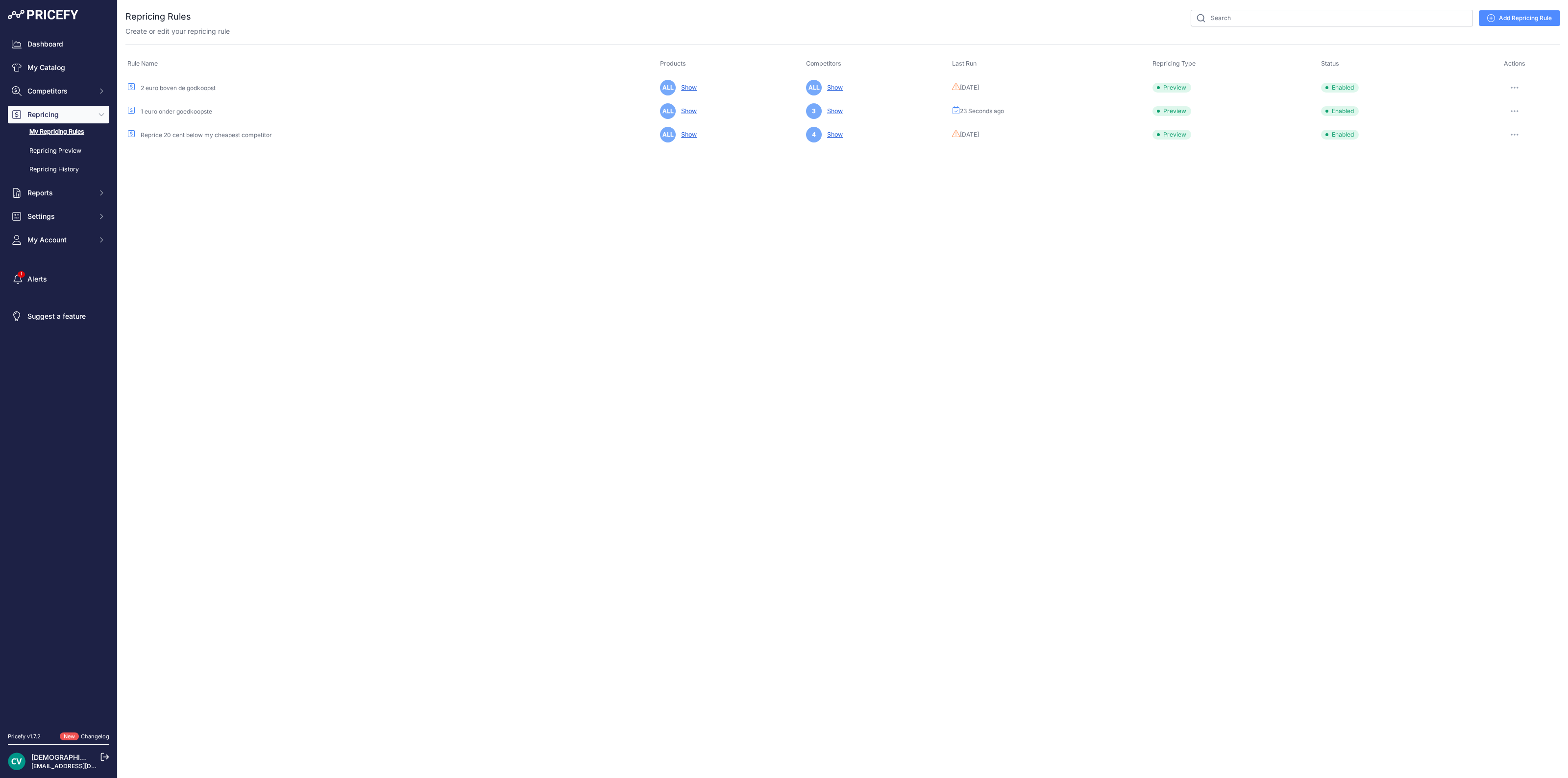
click at [1510, 110] on button "button" at bounding box center [1514, 111] width 20 height 14
click at [1514, 148] on button "Run Preview" at bounding box center [1527, 147] width 63 height 15
click at [81, 146] on link "Repricing Preview" at bounding box center [58, 151] width 101 height 17
click at [71, 149] on link "Repricing Preview" at bounding box center [58, 151] width 101 height 17
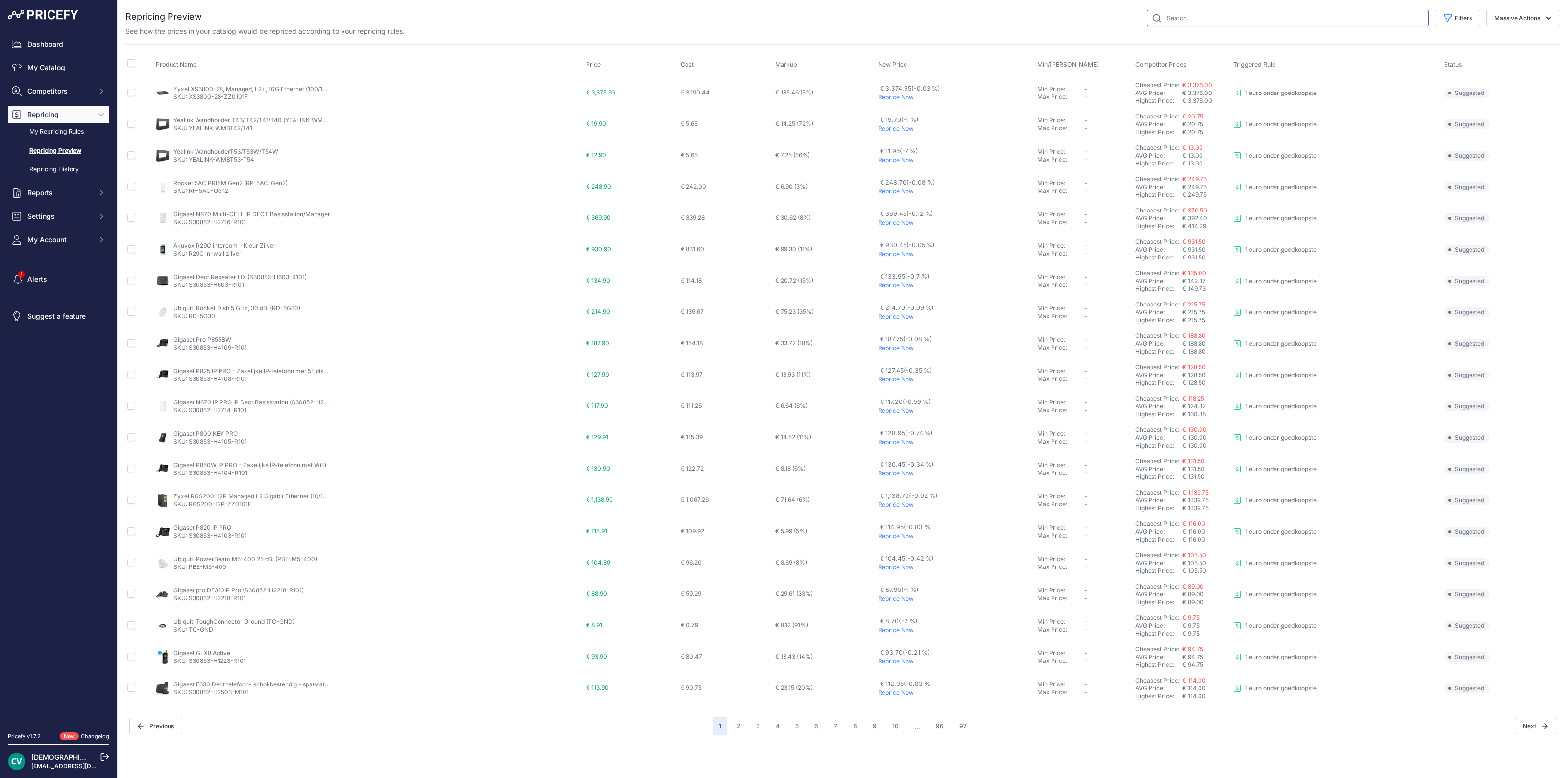
click at [1301, 20] on input "text" at bounding box center [1288, 19] width 282 height 17
type input "r700"
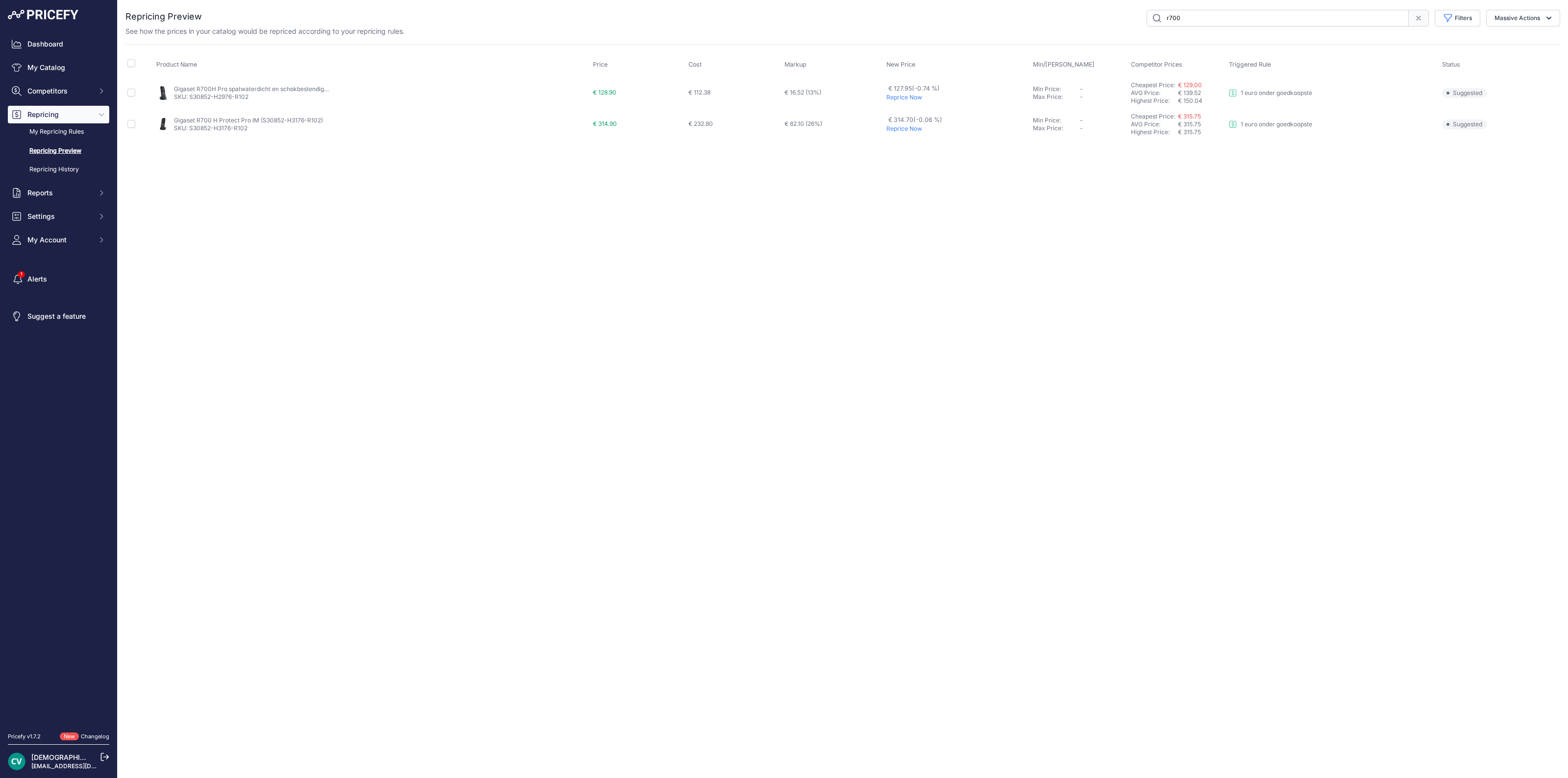
click at [781, 340] on div "Close You are not connected to the internet." at bounding box center [842, 389] width 1451 height 778
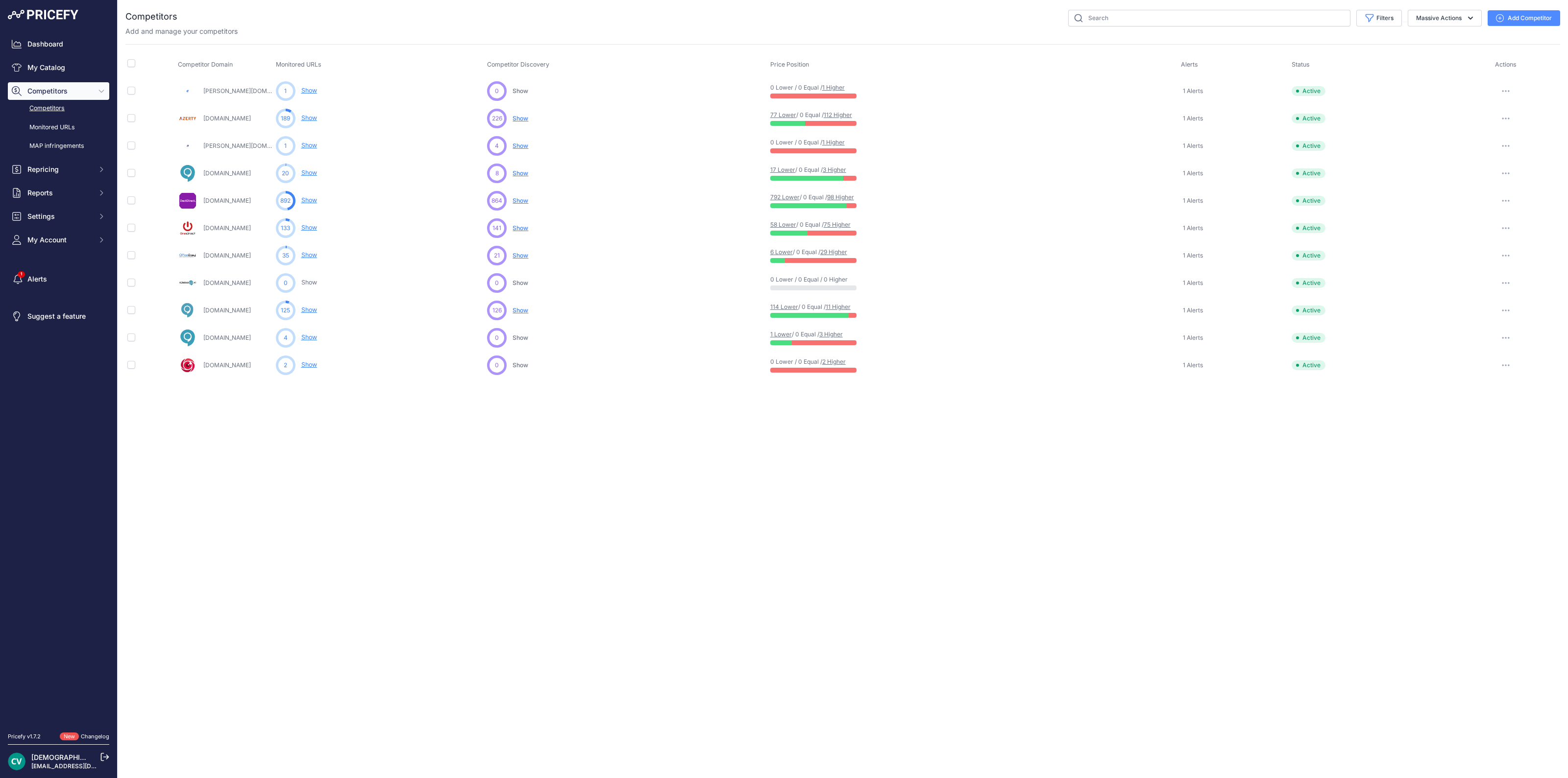
click at [54, 113] on link "Competitors" at bounding box center [58, 109] width 101 height 17
click at [841, 86] on link "1 Higher" at bounding box center [834, 87] width 23 height 8
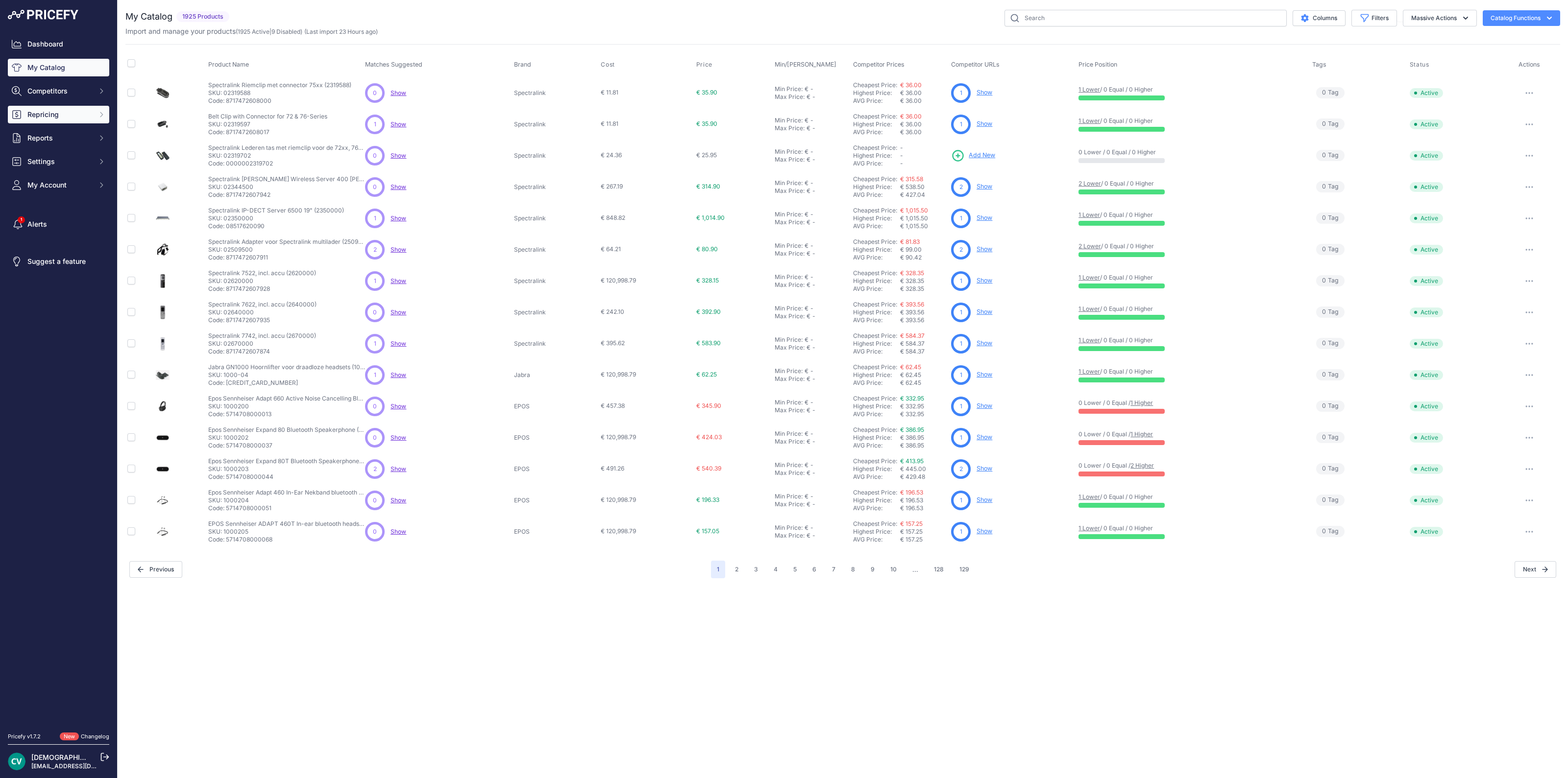
drag, startPoint x: 76, startPoint y: 92, endPoint x: 81, endPoint y: 121, distance: 29.4
click at [81, 121] on div "Dashboard My Catalog Competitors Competitors Monitored URLs MAP infringements R…" at bounding box center [58, 115] width 101 height 159
click at [81, 136] on span "Reports" at bounding box center [59, 138] width 65 height 10
click at [69, 150] on link "My Reports" at bounding box center [58, 155] width 101 height 17
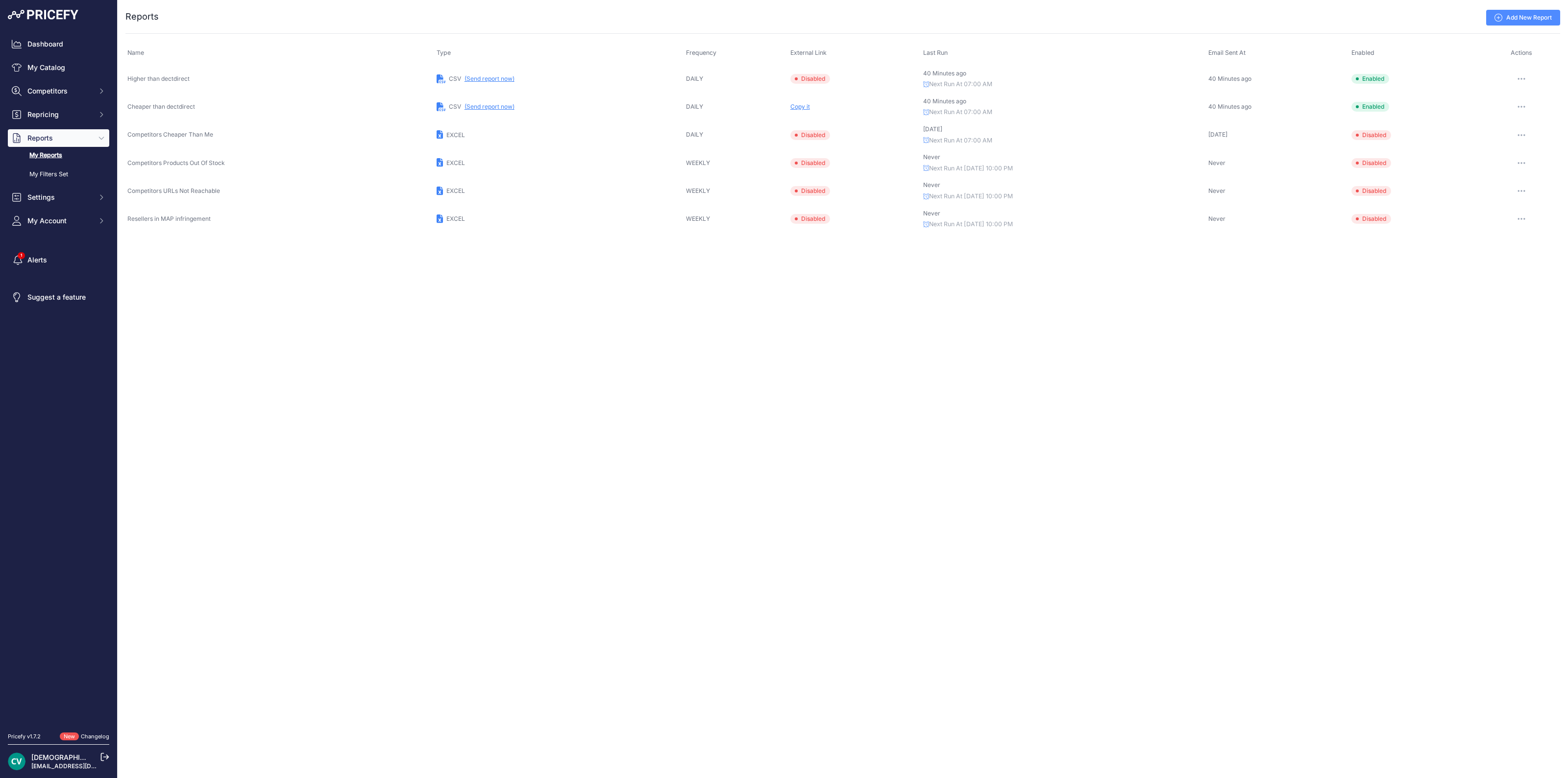
click at [55, 152] on link "My Reports" at bounding box center [58, 155] width 101 height 17
click at [395, 353] on div "Close You are not connected to the internet. ..." at bounding box center [842, 389] width 1451 height 778
click at [801, 109] on span "Copy it" at bounding box center [800, 106] width 20 height 8
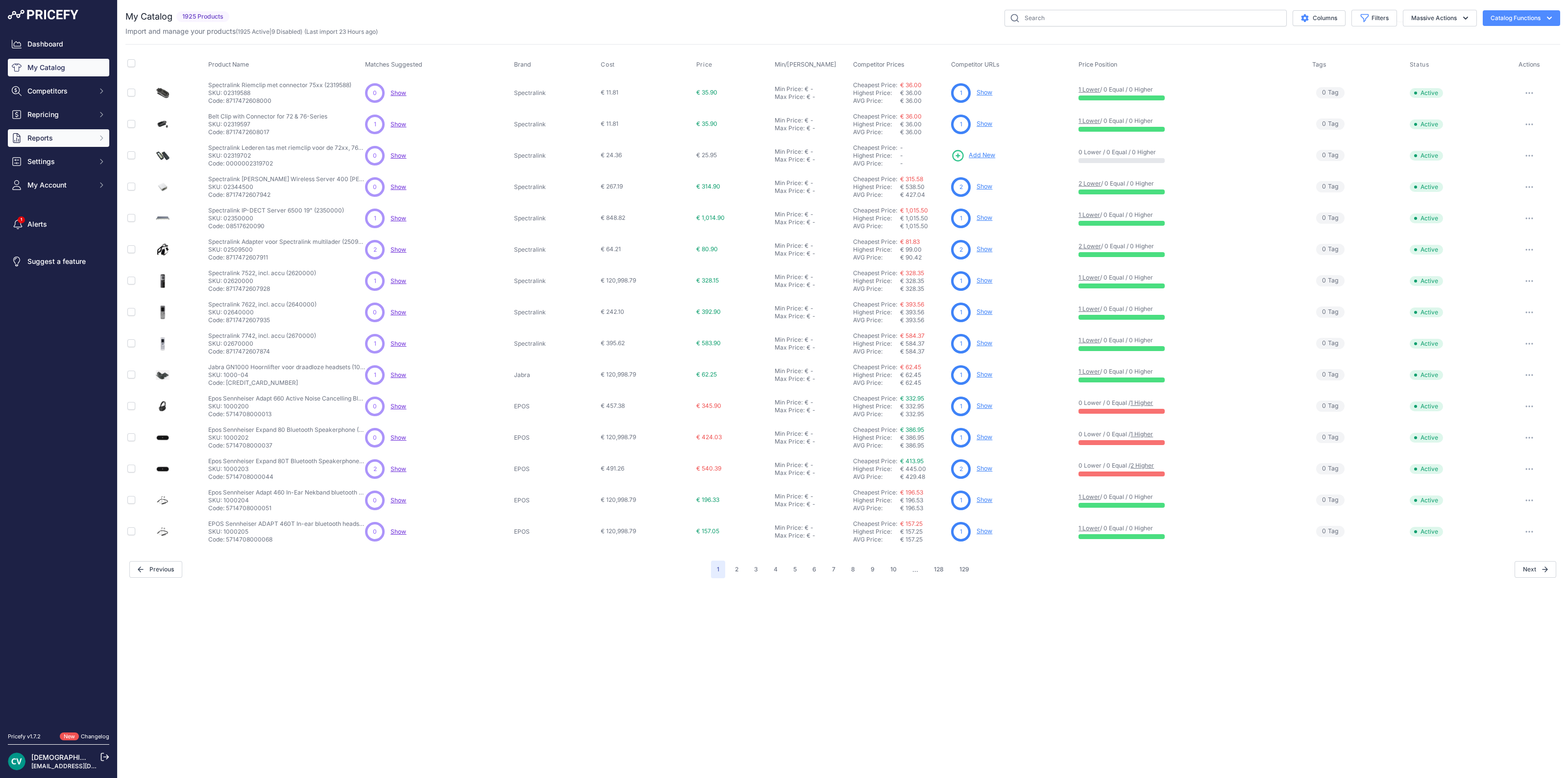
click at [59, 140] on span "Reports" at bounding box center [59, 138] width 65 height 10
click at [62, 157] on link "My Reports" at bounding box center [58, 155] width 101 height 17
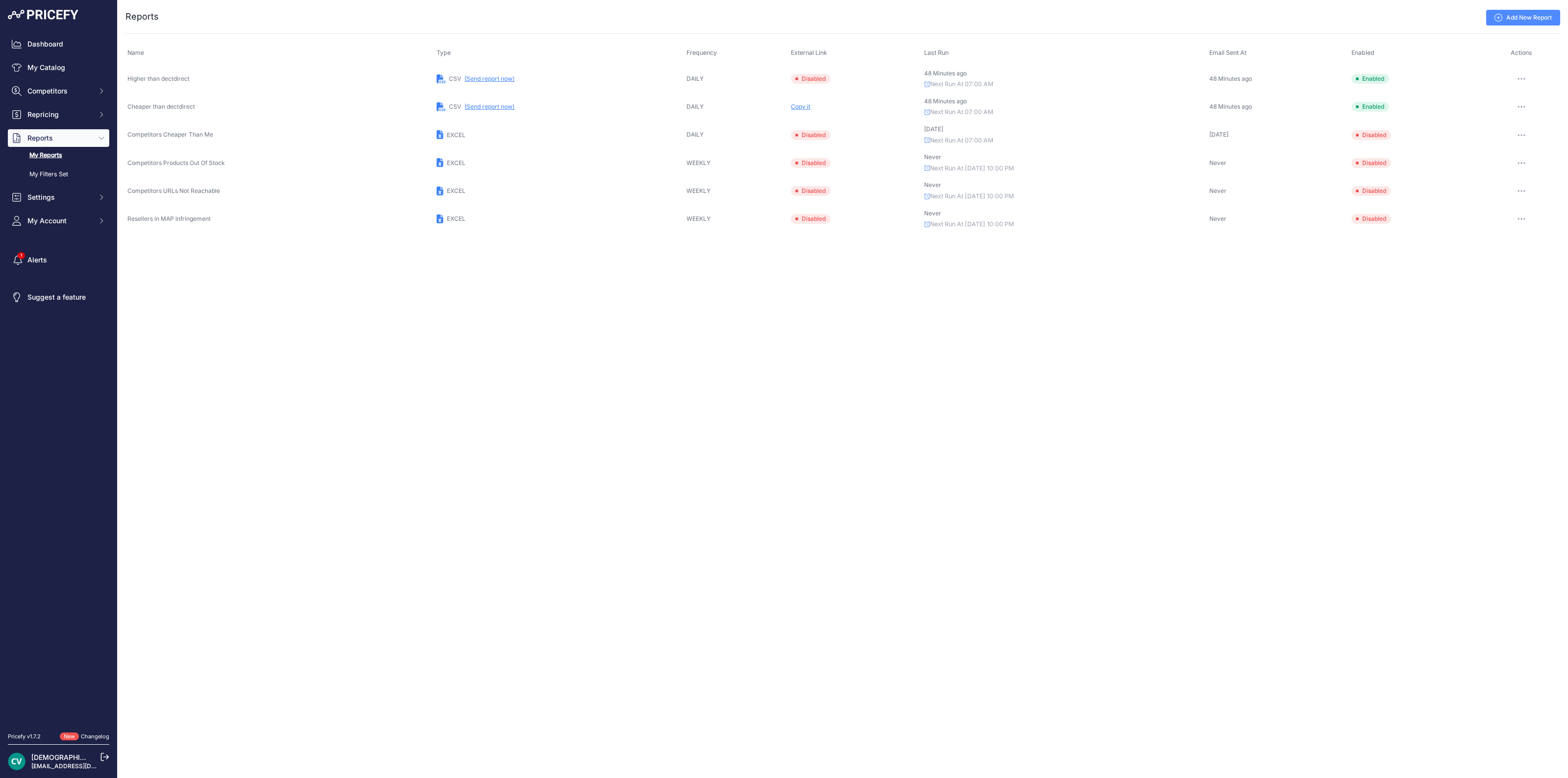
click at [1518, 104] on button "button" at bounding box center [1521, 107] width 20 height 14
click at [1520, 130] on link "Edit" at bounding box center [1527, 127] width 63 height 15
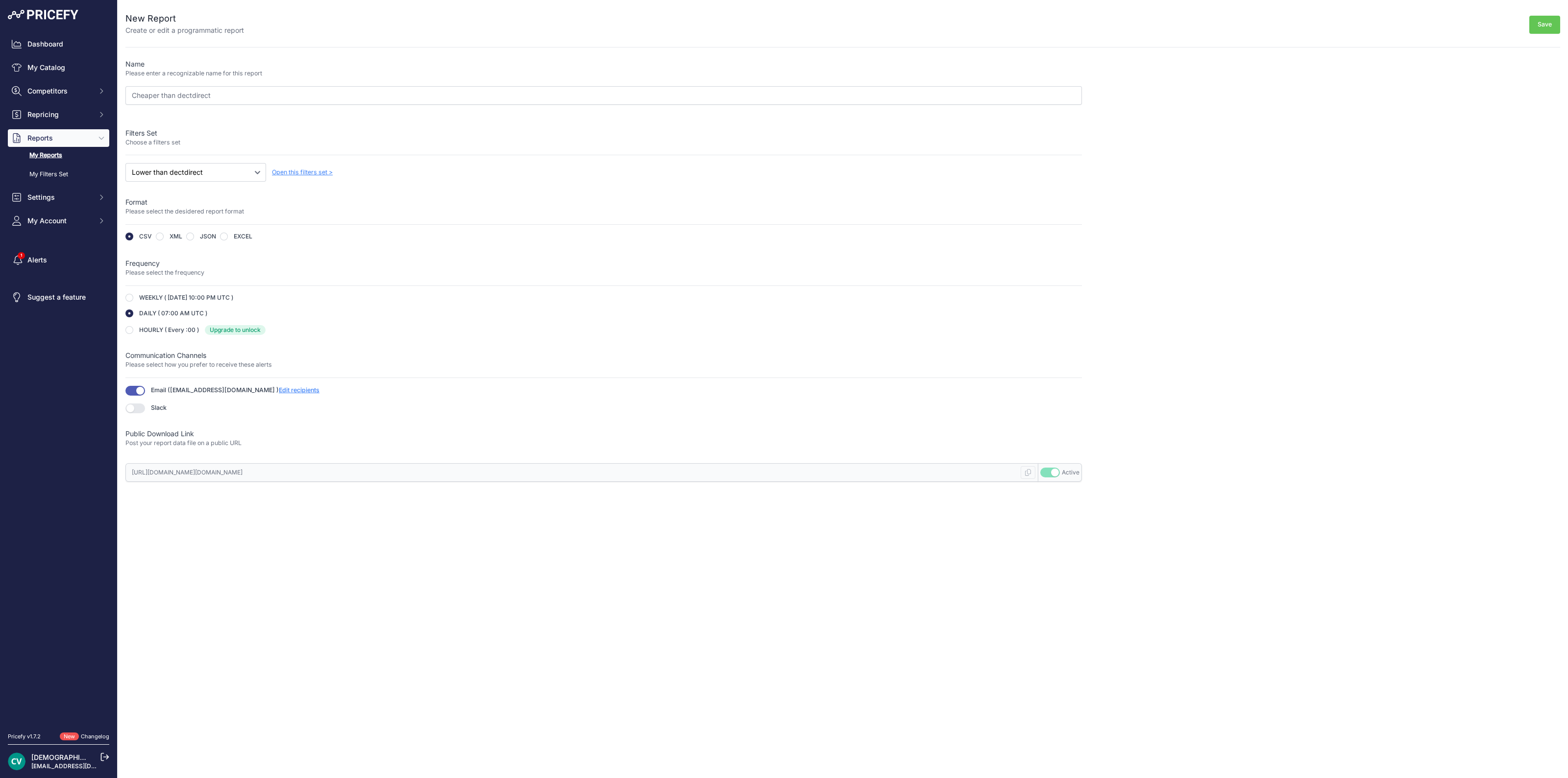
click at [235, 237] on label "EXCEL" at bounding box center [243, 236] width 19 height 8
click at [225, 233] on input "radio" at bounding box center [224, 236] width 8 height 8
radio input "true"
type input "https://s3.us-west-2.amazonaws.com/download.pricefy.io/reports/d19c272d-1559-4e…"
click at [1537, 19] on button "Save" at bounding box center [1545, 24] width 31 height 18
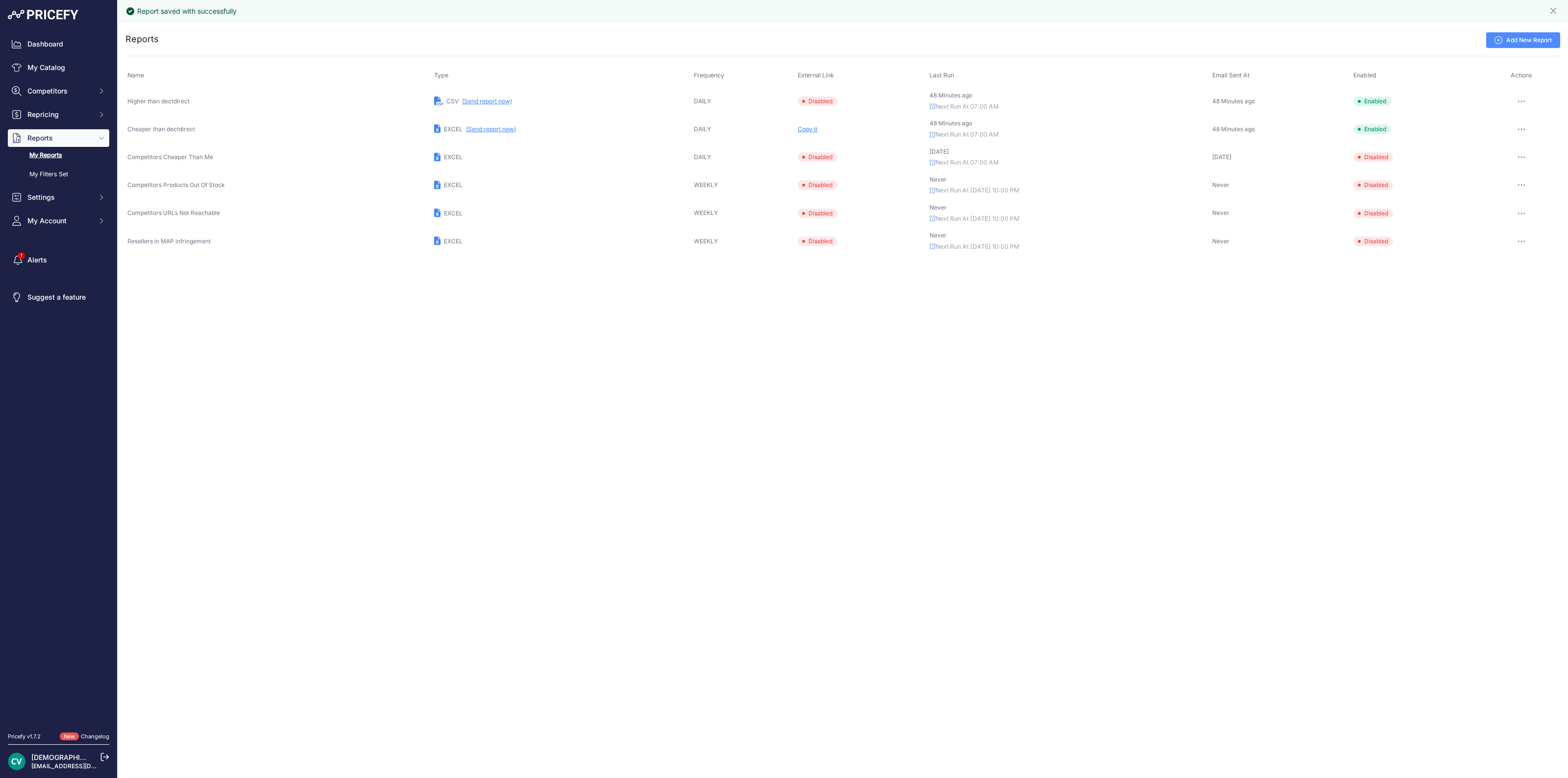
click at [806, 132] on td "Copy it" at bounding box center [861, 128] width 132 height 28
click at [799, 126] on span "Copy it" at bounding box center [807, 129] width 20 height 8
click at [801, 131] on span "Copy it" at bounding box center [807, 129] width 20 height 8
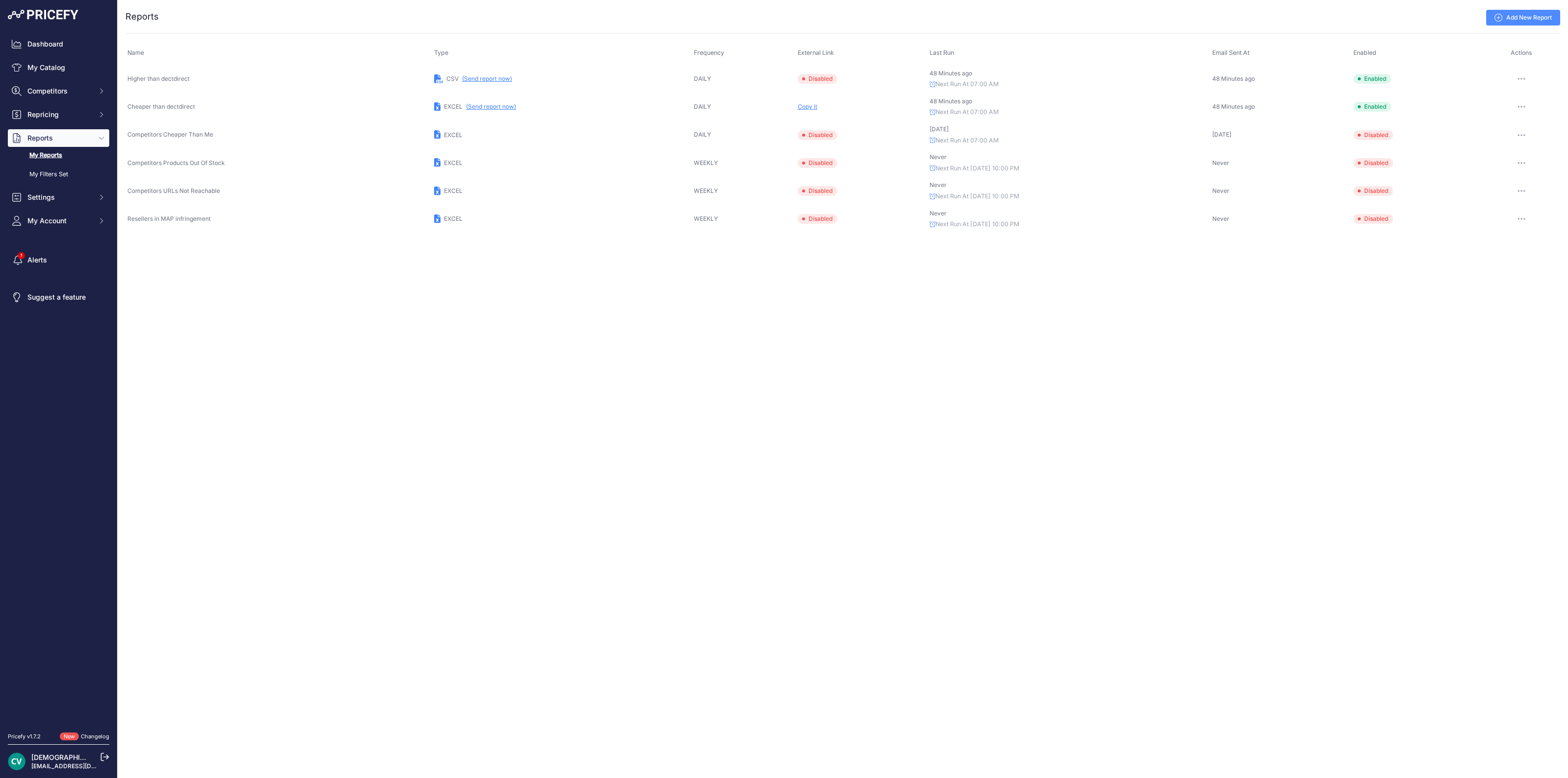
click at [798, 106] on span "Copy it" at bounding box center [807, 106] width 20 height 8
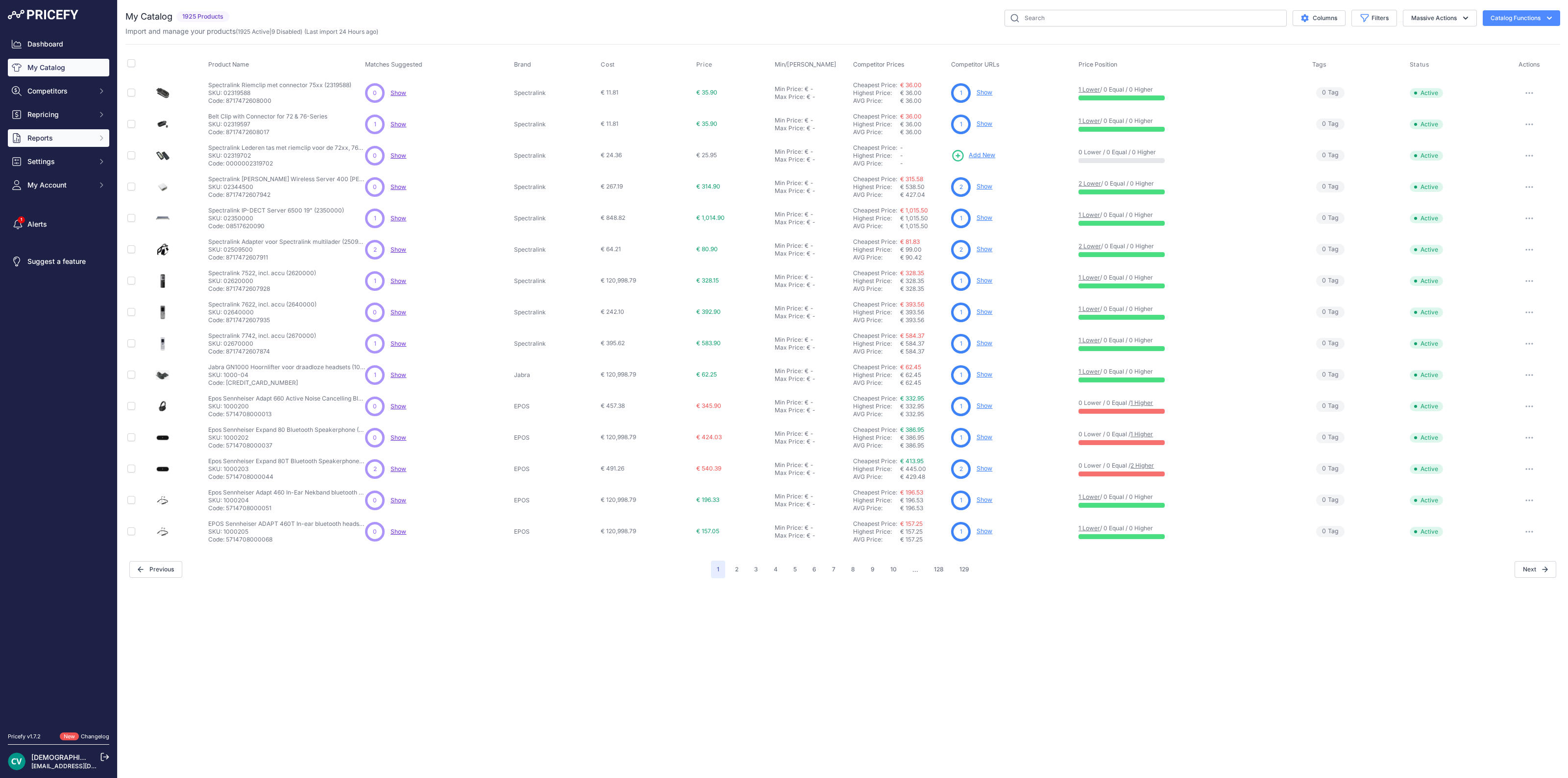
click at [45, 136] on span "Reports" at bounding box center [59, 138] width 65 height 10
click at [88, 147] on link "My Reports" at bounding box center [58, 155] width 101 height 17
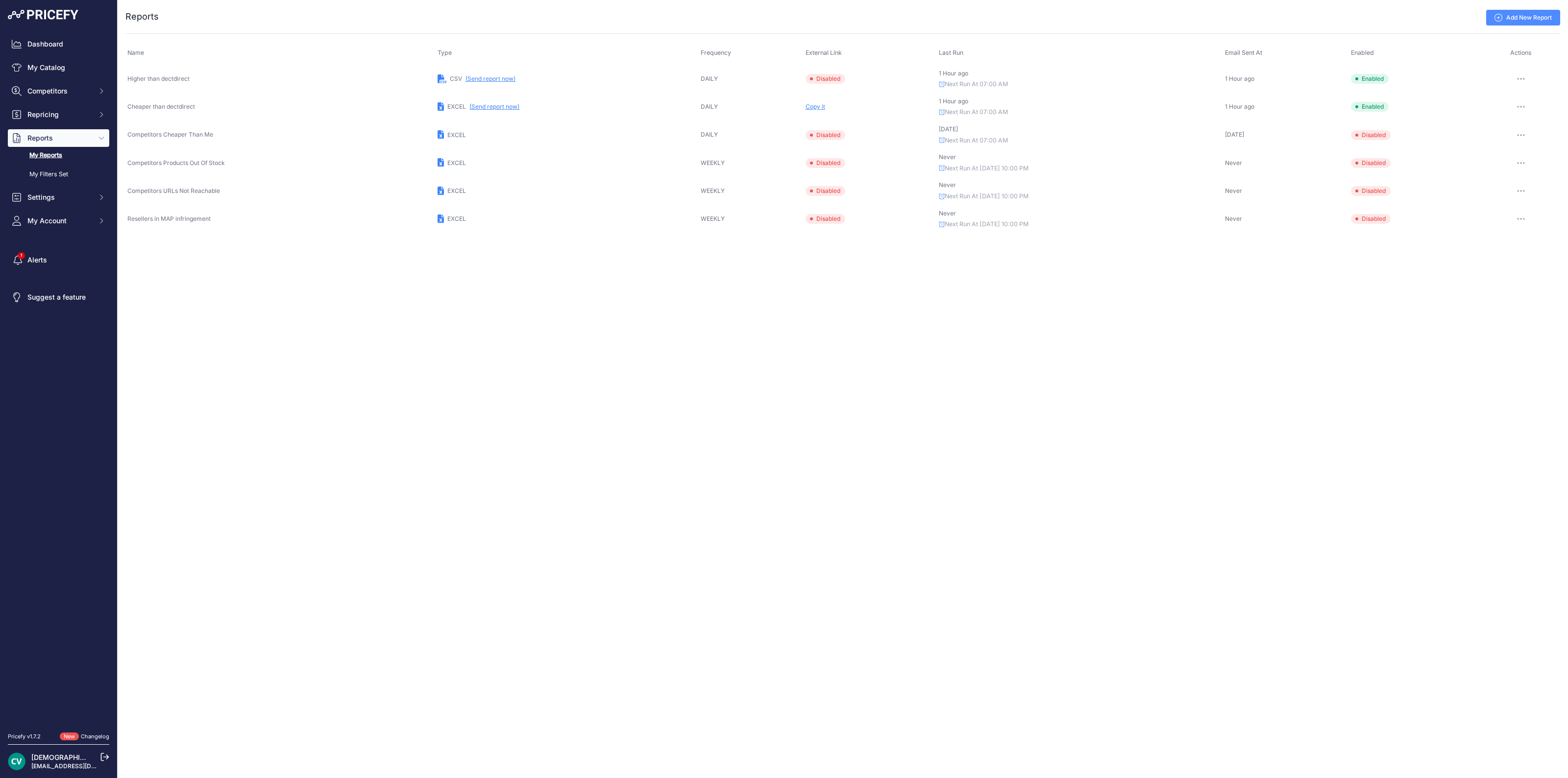
click at [65, 153] on link "My Reports" at bounding box center [58, 155] width 101 height 17
click at [1521, 104] on button "button" at bounding box center [1520, 107] width 20 height 14
click at [1522, 120] on link "Edit" at bounding box center [1527, 127] width 63 height 15
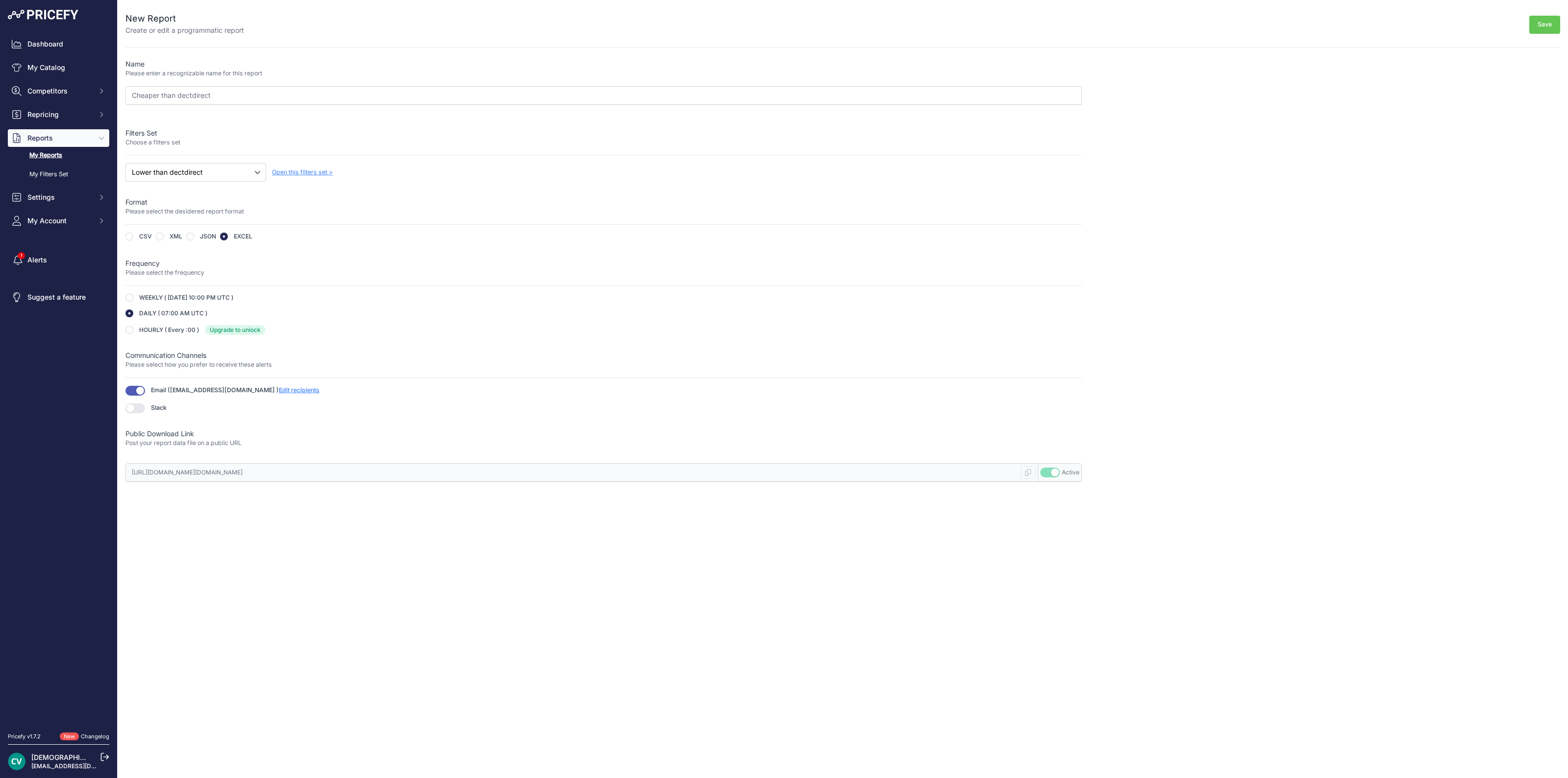
click at [137, 240] on div "CSV XML JSON EXCEL" at bounding box center [604, 238] width 957 height 11
click at [124, 235] on div "New Report Create or edit a programmatic report Save Name Please enter a recogn…" at bounding box center [842, 240] width 1451 height 482
click at [130, 236] on input "radio" at bounding box center [129, 236] width 8 height 8
radio input "true"
type input "[URL][DOMAIN_NAME][DOMAIN_NAME]"
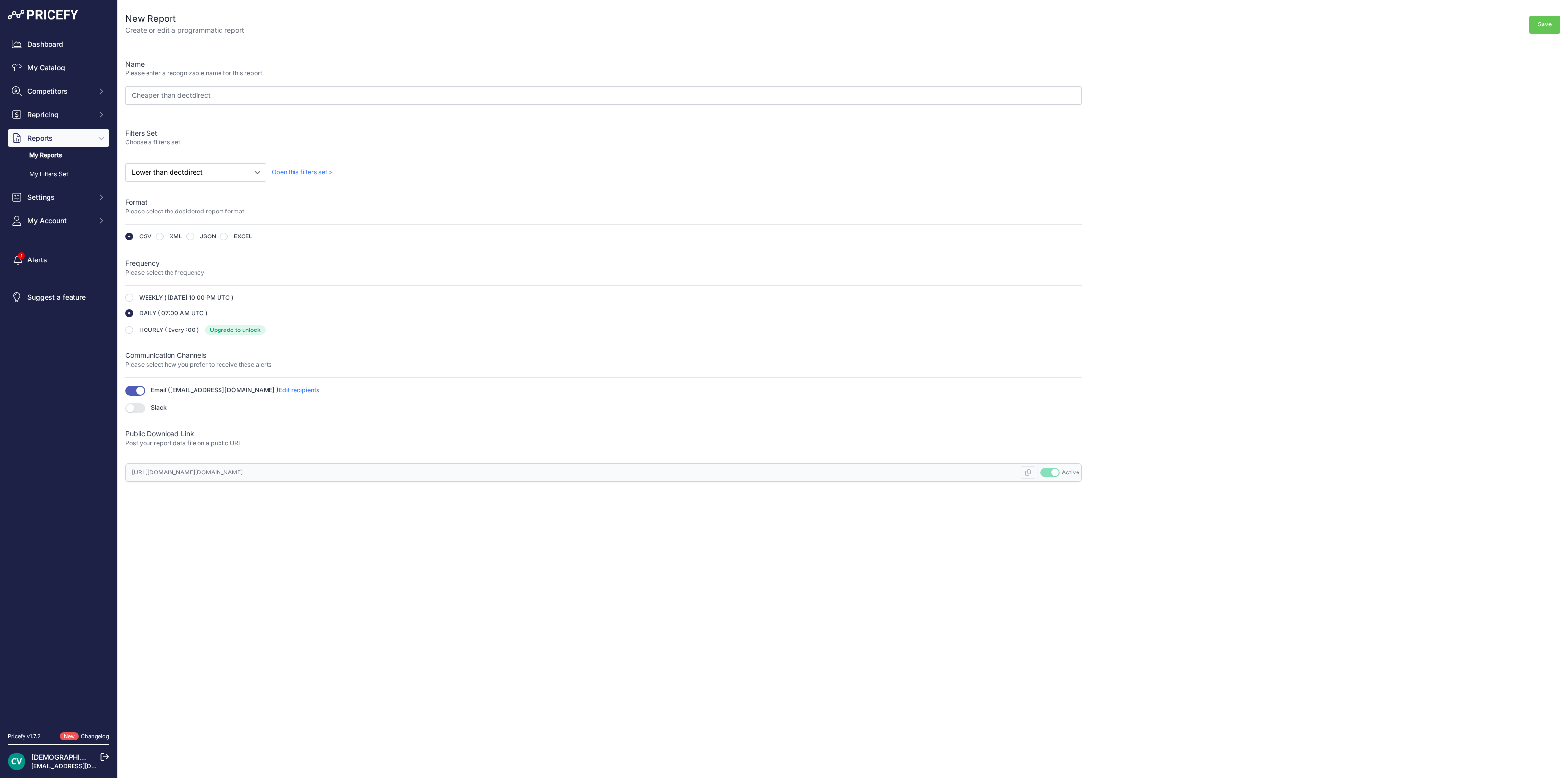
click at [1554, 18] on button "Save" at bounding box center [1545, 24] width 31 height 18
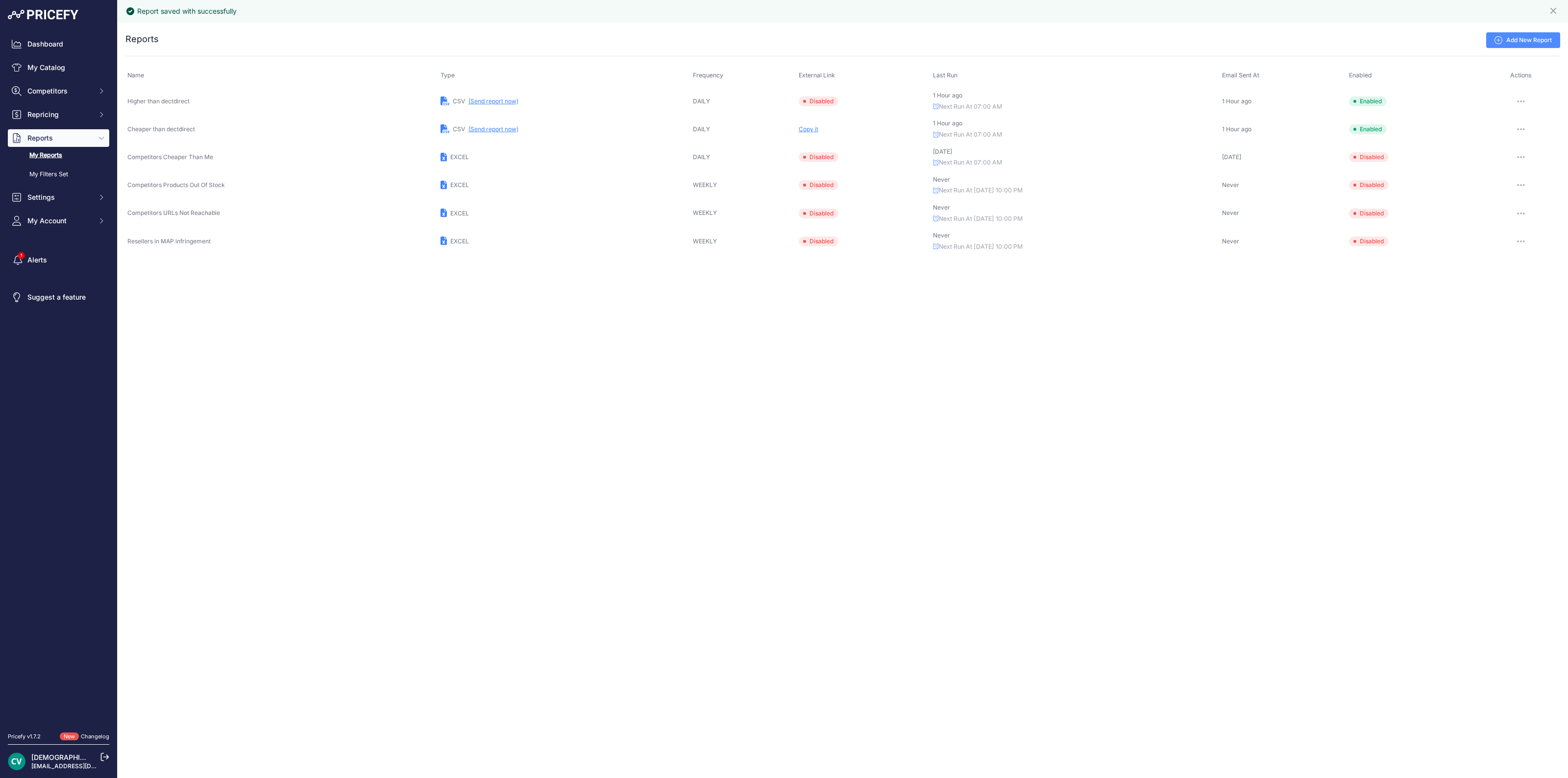
click at [1525, 127] on button "button" at bounding box center [1520, 129] width 20 height 14
click at [1390, 403] on div "Report saved with successfully Close You are not connected to the internet. ..." at bounding box center [842, 389] width 1451 height 778
click at [1521, 126] on button "button" at bounding box center [1520, 129] width 20 height 14
click at [808, 127] on span "Copy it" at bounding box center [808, 129] width 20 height 8
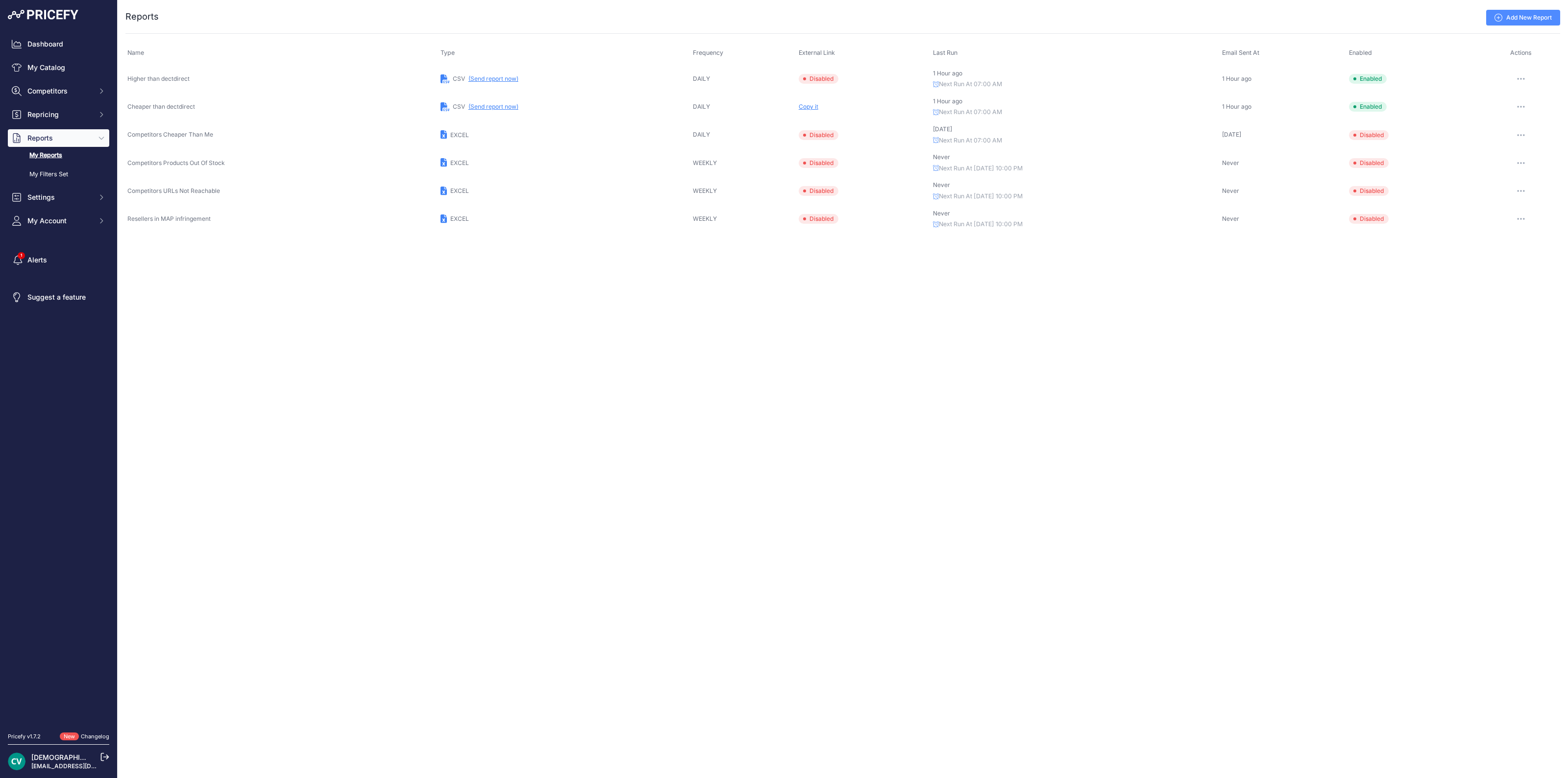
click at [1520, 107] on icon "button" at bounding box center [1520, 107] width 8 height 2
click at [1527, 145] on button "Send report now" at bounding box center [1527, 143] width 63 height 15
click at [806, 106] on span "Copy it" at bounding box center [808, 106] width 20 height 8
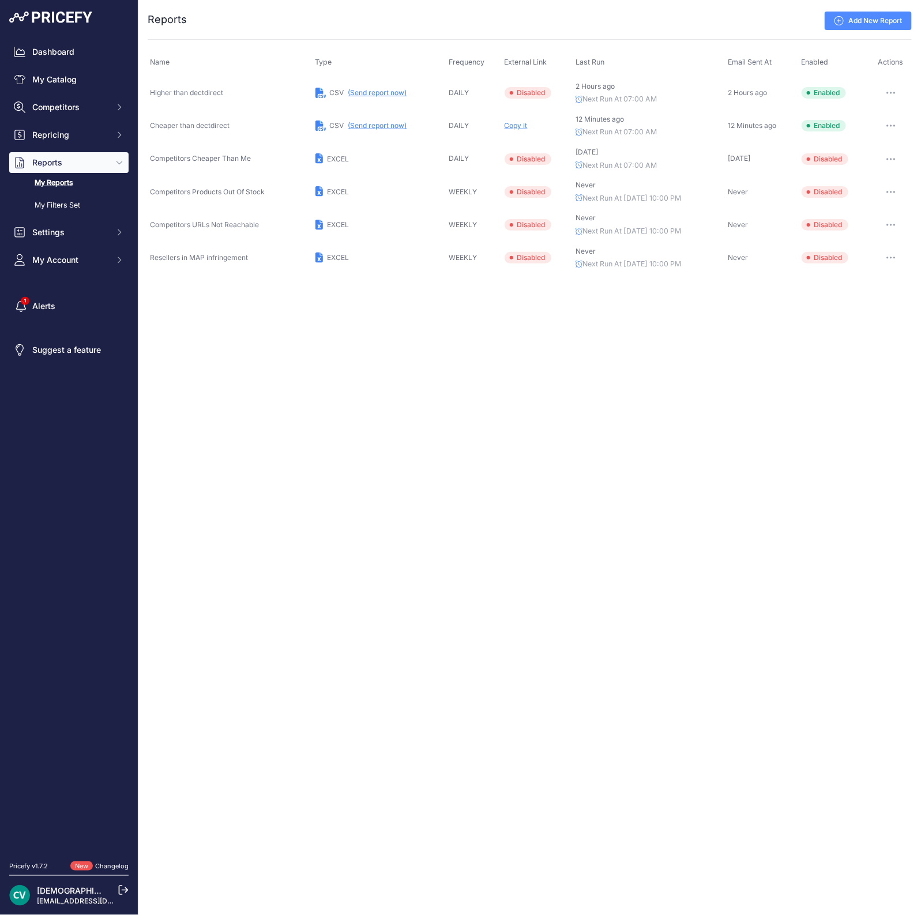
click at [416, 540] on div "Close You are not connected to the internet. ..." at bounding box center [529, 457] width 782 height 915
click at [378, 126] on button "(Send report now)" at bounding box center [377, 125] width 59 height 9
